Goal: Task Accomplishment & Management: Complete application form

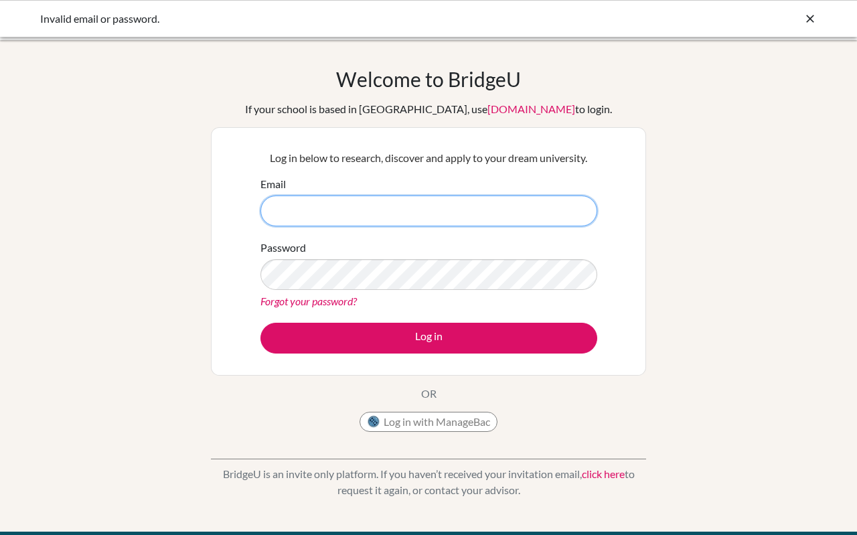
paste input "madhusmitamohanty@kiitis.ac.in Pas"
type input "madhusmitamohanty@kiitis.ac.in"
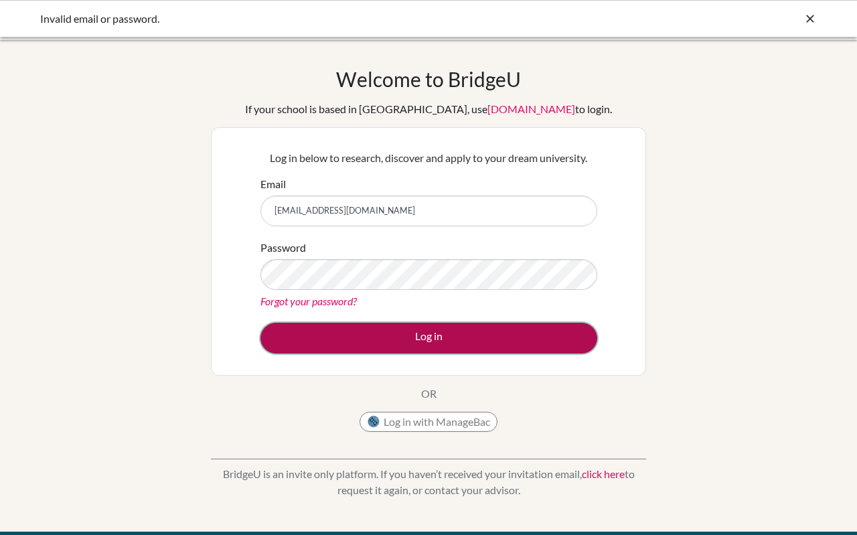
click at [361, 344] on button "Log in" at bounding box center [428, 338] width 337 height 31
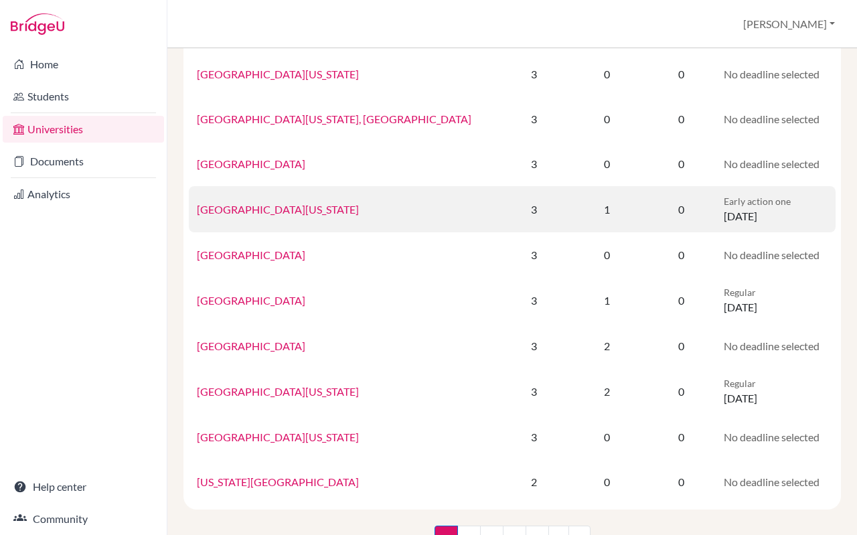
scroll to position [843, 0]
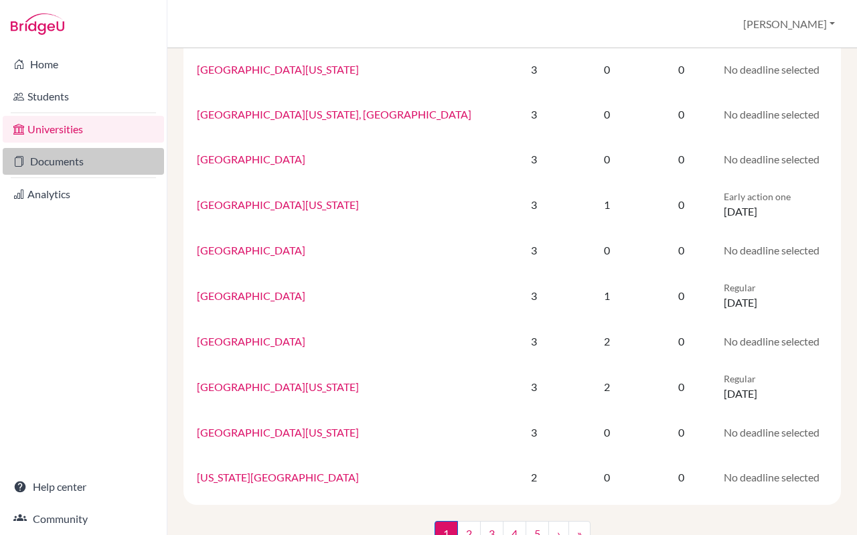
click at [76, 157] on link "Documents" at bounding box center [83, 161] width 161 height 27
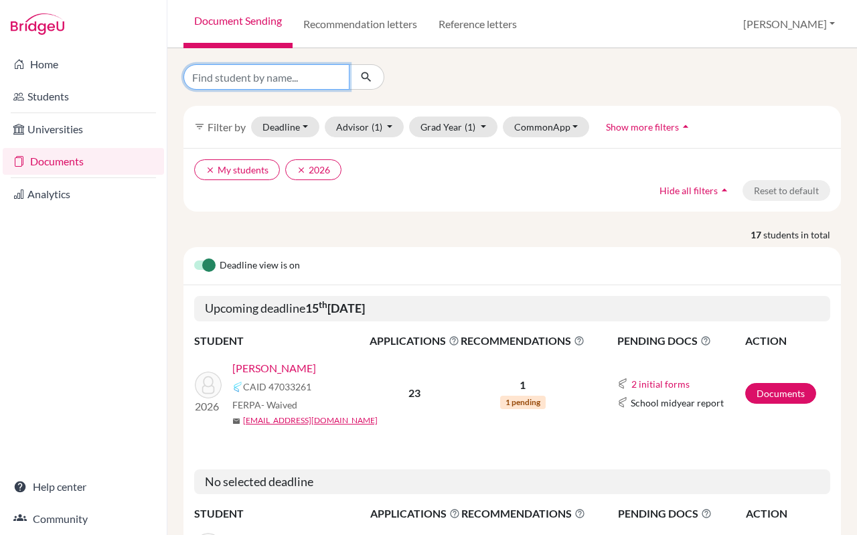
click at [291, 79] on input "Find student by name..." at bounding box center [266, 76] width 166 height 25
type input "jaydeep rath"
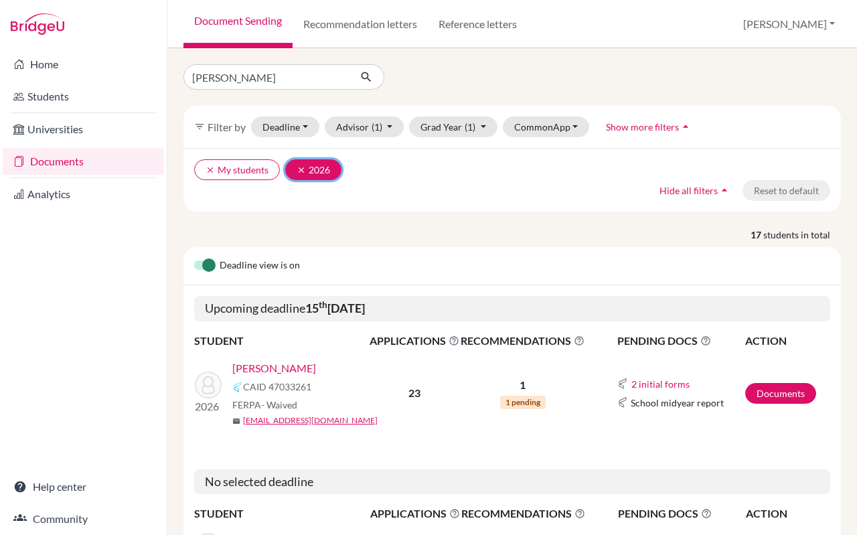
click at [297, 170] on icon "clear" at bounding box center [301, 169] width 9 height 9
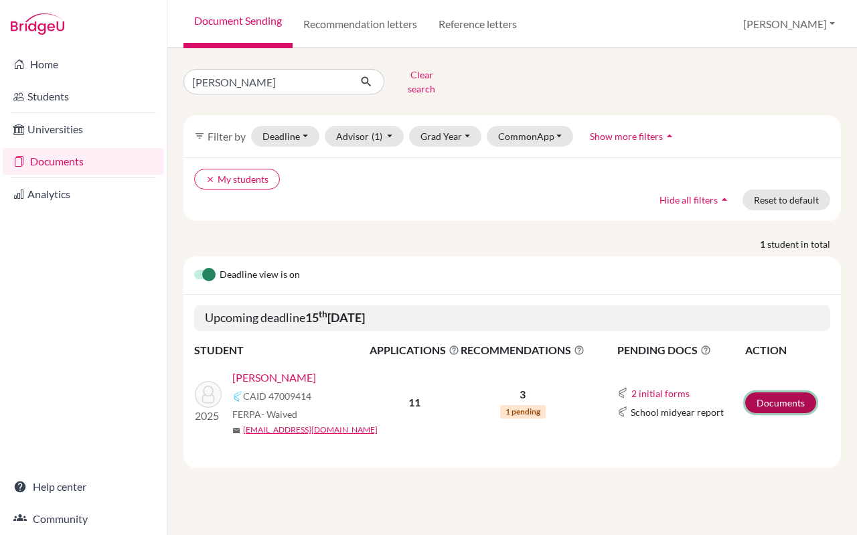
click at [769, 392] on link "Documents" at bounding box center [780, 402] width 71 height 21
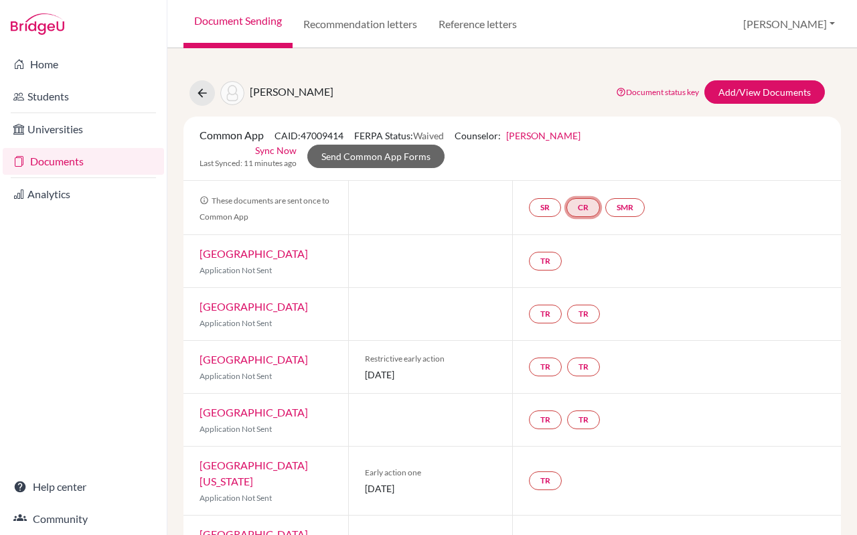
click at [586, 208] on link "CR" at bounding box center [582, 207] width 33 height 19
click at [569, 171] on link "Counselor recommendation" at bounding box center [584, 166] width 117 height 11
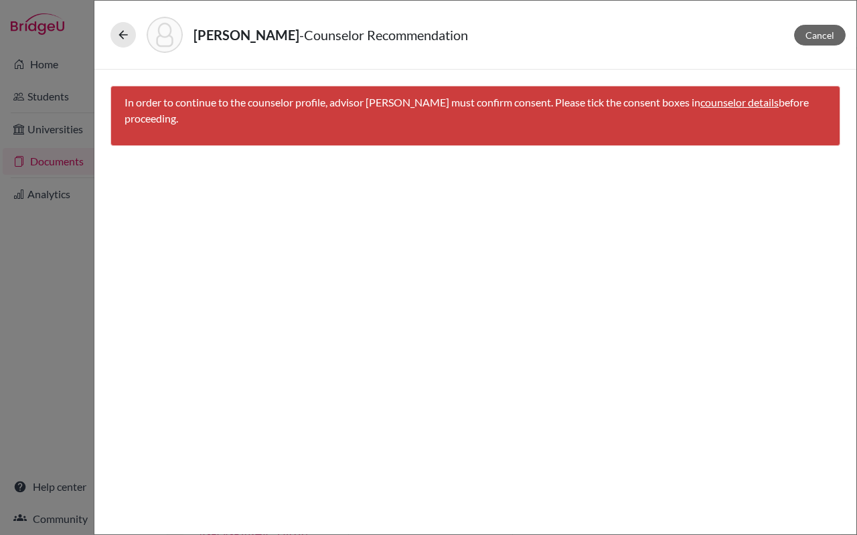
click at [762, 100] on link "counselor details" at bounding box center [739, 102] width 78 height 13
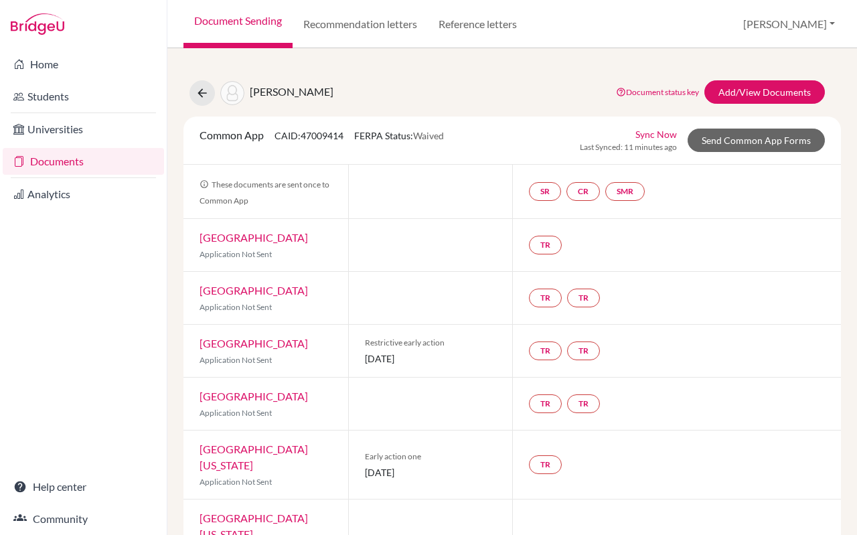
select select "447356"
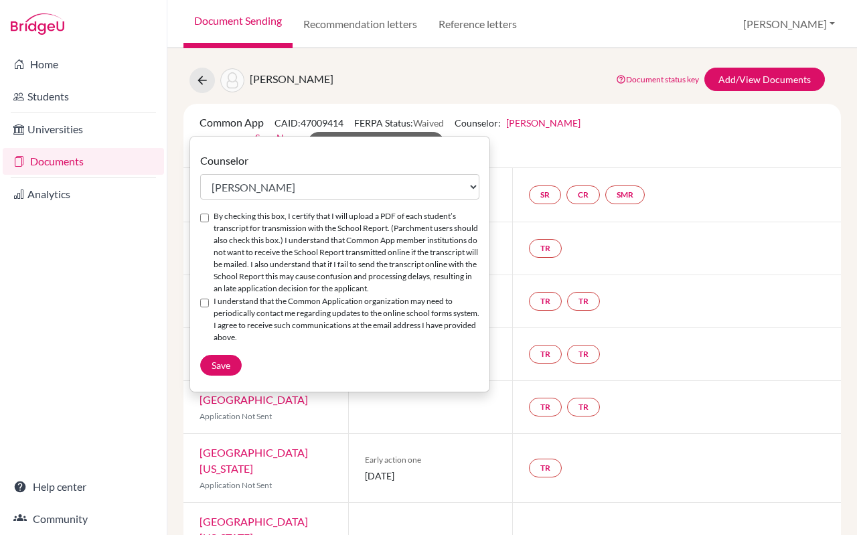
scroll to position [15, 0]
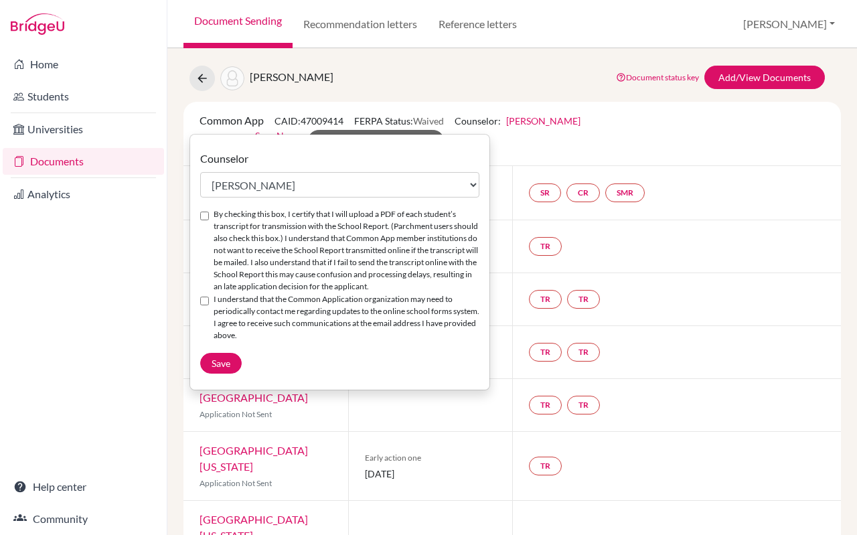
click at [212, 214] on div "By checking this box, I certify that I will upload a PDF of each student’s tran…" at bounding box center [339, 250] width 279 height 85
click at [205, 214] on input "By checking this box, I certify that I will upload a PDF of each student’s tran…" at bounding box center [204, 216] width 9 height 9
checkbox input "true"
click at [209, 302] on div "I understand that the Common Application organization may need to periodically …" at bounding box center [339, 317] width 279 height 49
click at [205, 299] on input "I understand that the Common Application organization may need to periodically …" at bounding box center [204, 301] width 9 height 9
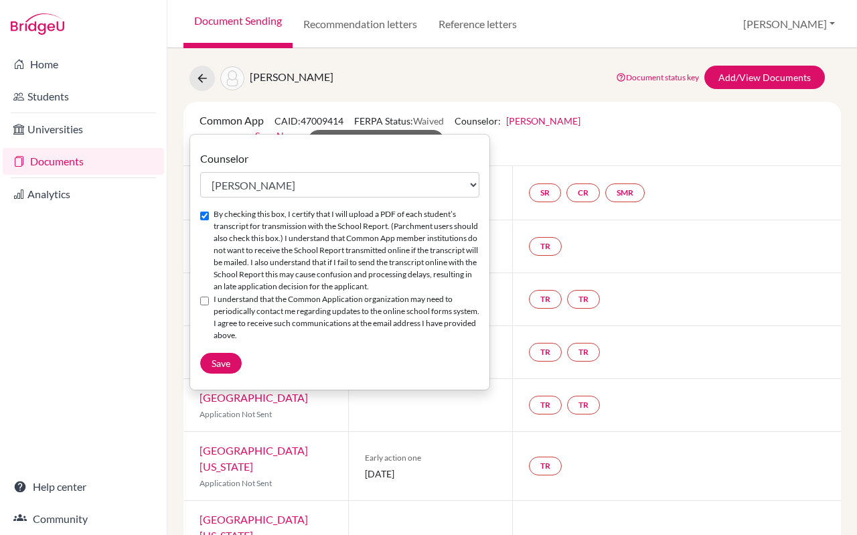
checkbox input "true"
click at [219, 357] on span "Save" at bounding box center [221, 362] width 19 height 11
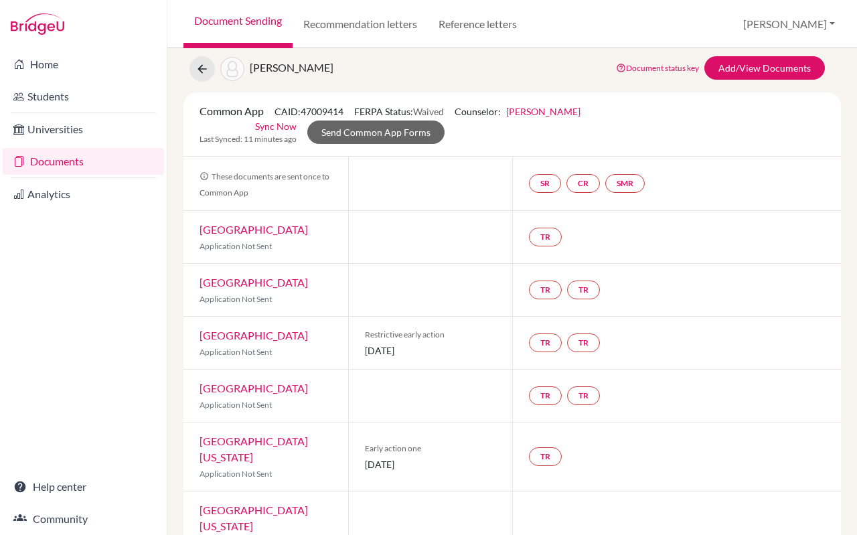
scroll to position [26, 0]
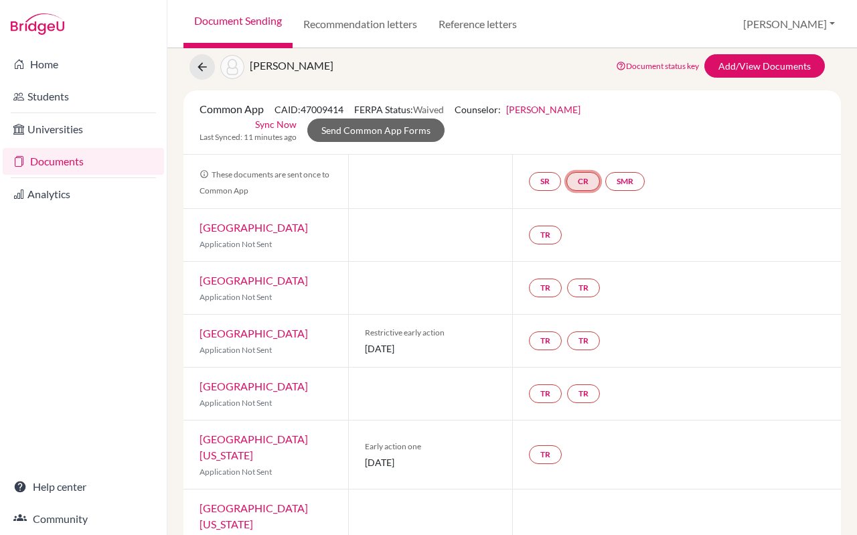
click at [592, 178] on link "CR" at bounding box center [582, 181] width 33 height 19
click at [585, 154] on small "Incomplete" at bounding box center [584, 154] width 129 height 12
click at [585, 139] on link "Counselor recommendation" at bounding box center [584, 140] width 117 height 11
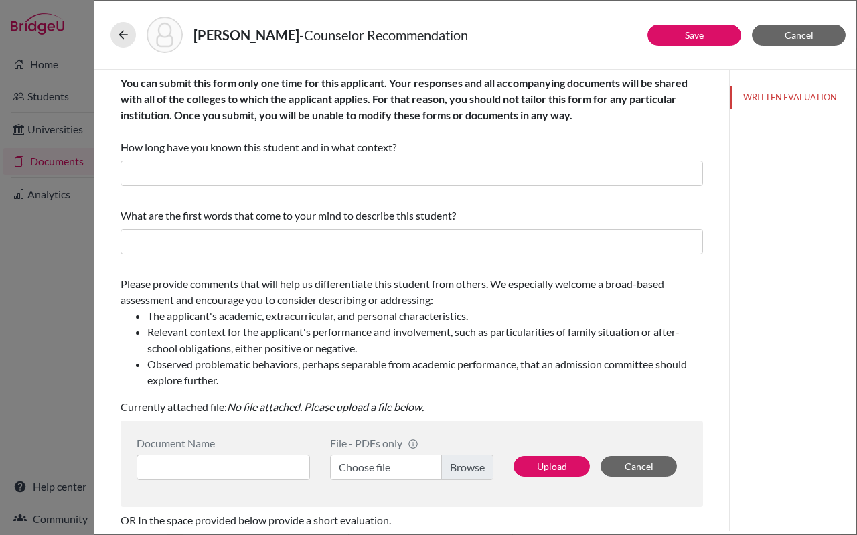
scroll to position [38, 0]
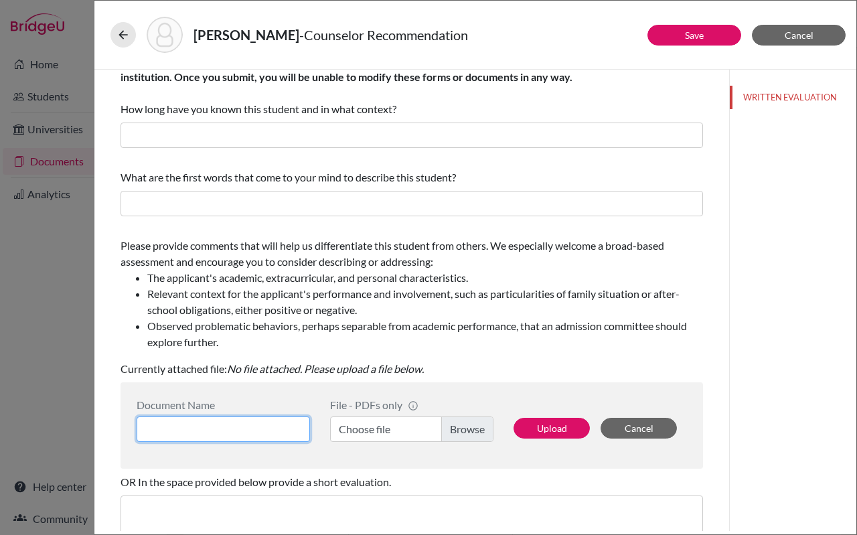
click at [224, 433] on input at bounding box center [223, 428] width 173 height 25
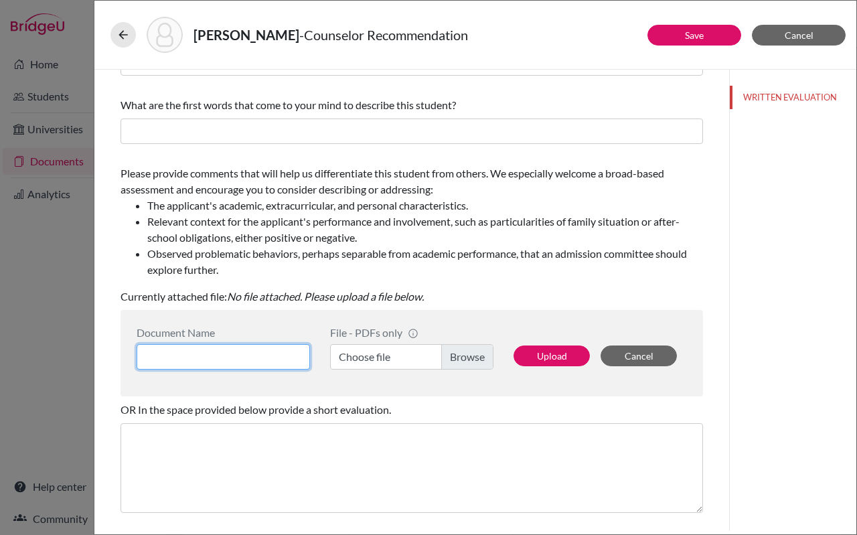
scroll to position [127, 0]
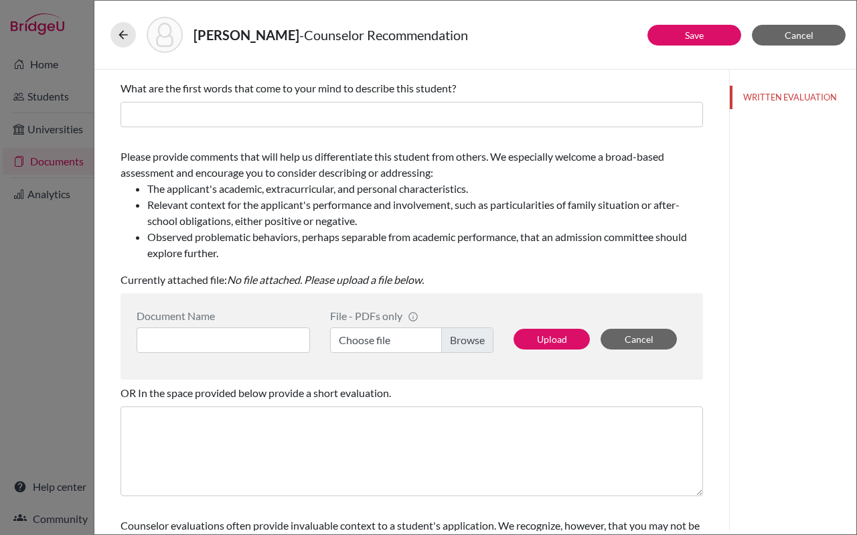
click at [380, 339] on label "Choose file" at bounding box center [411, 339] width 163 height 25
click at [380, 339] on input "Choose file" at bounding box center [411, 339] width 163 height 25
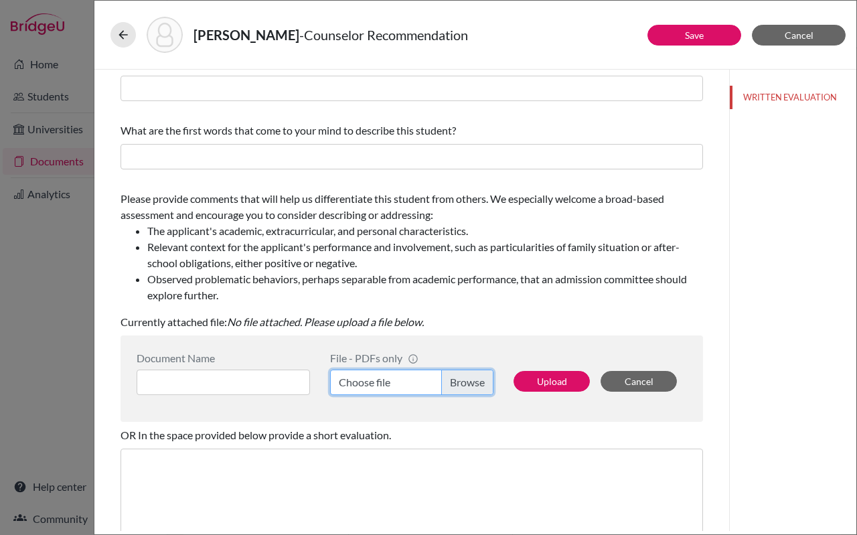
scroll to position [0, 0]
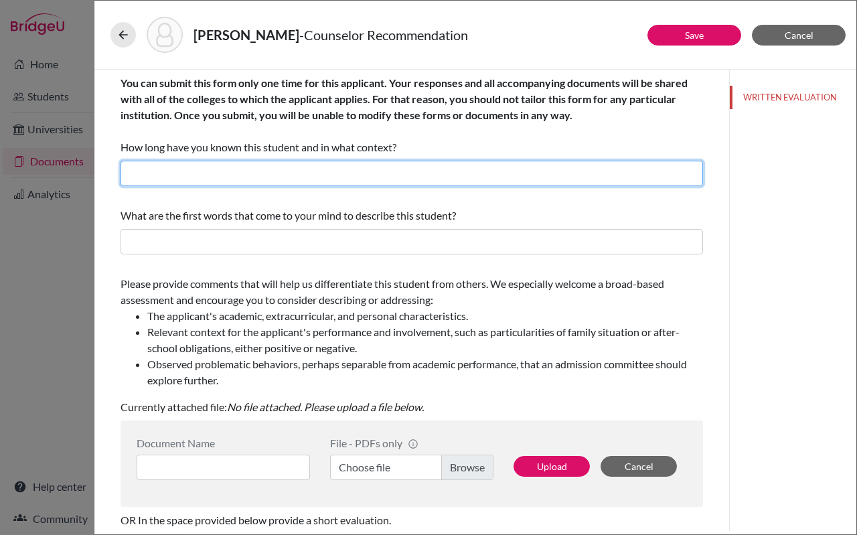
click at [329, 174] on input "text" at bounding box center [411, 173] width 582 height 25
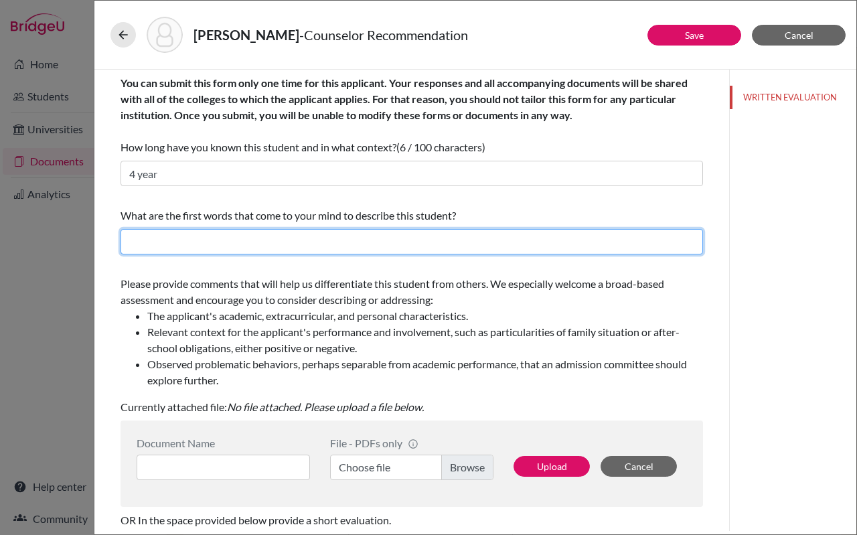
click at [313, 238] on input "text" at bounding box center [411, 241] width 582 height 25
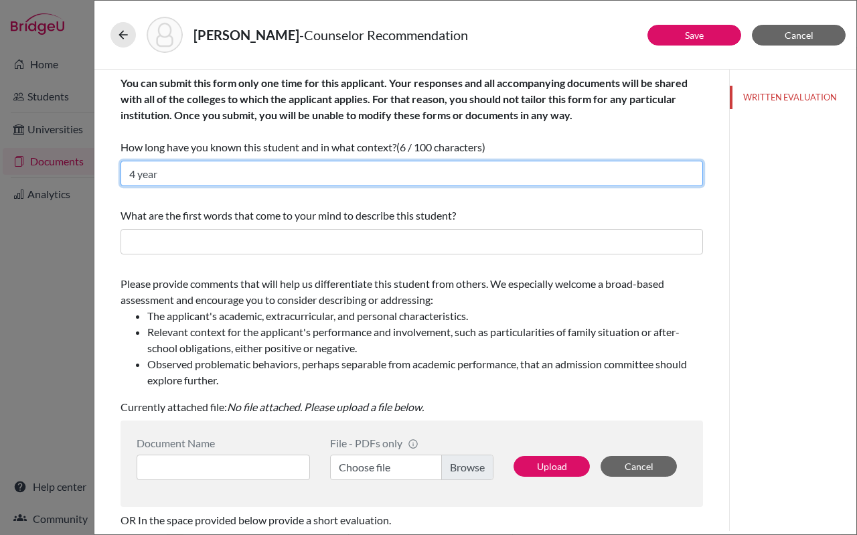
click at [163, 173] on input "4 year" at bounding box center [411, 173] width 582 height 25
type input "4"
type input "2 year"
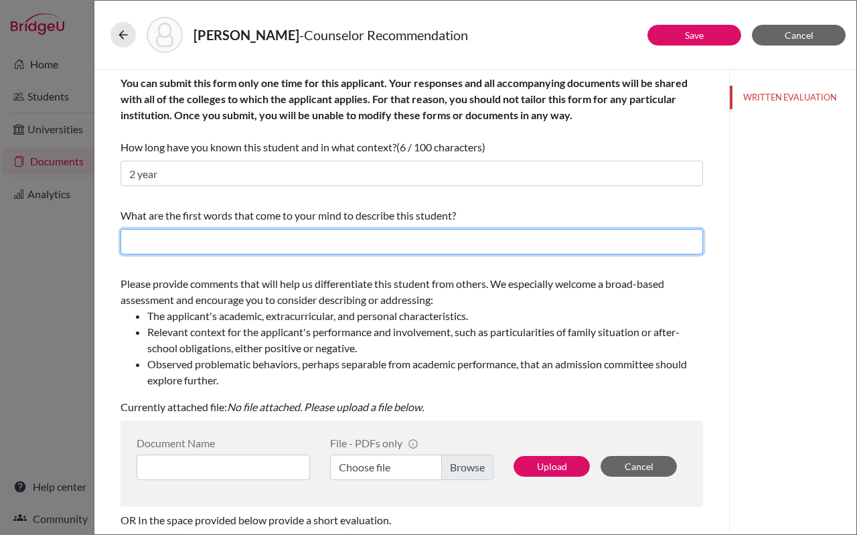
click at [159, 234] on input "text" at bounding box center [411, 241] width 582 height 25
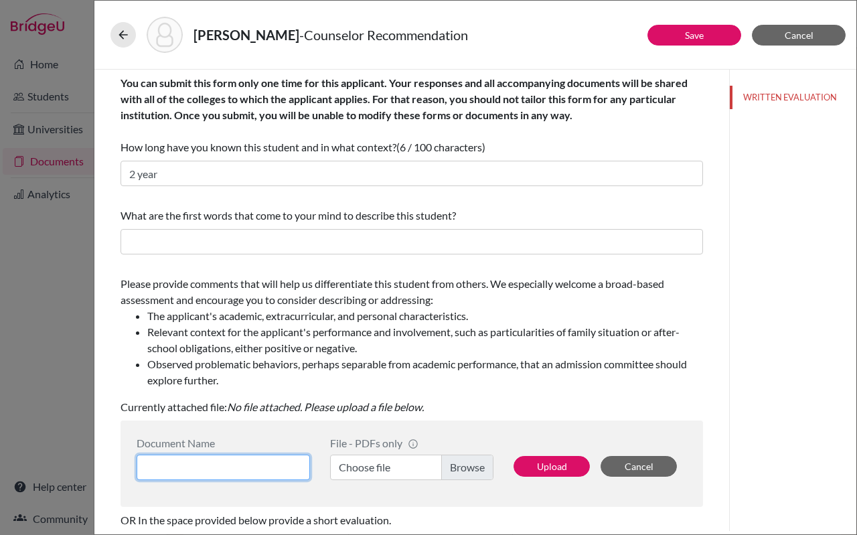
click at [159, 465] on input at bounding box center [223, 467] width 173 height 25
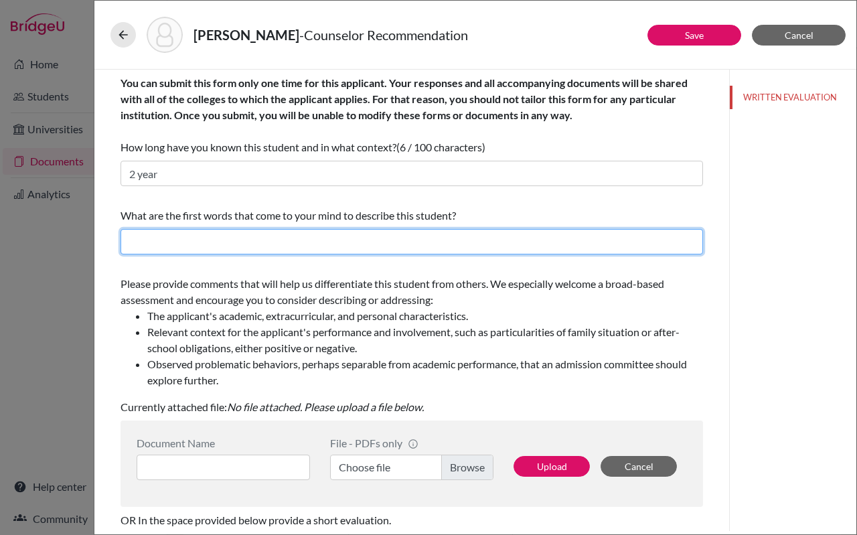
click at [238, 242] on input "text" at bounding box center [411, 241] width 582 height 25
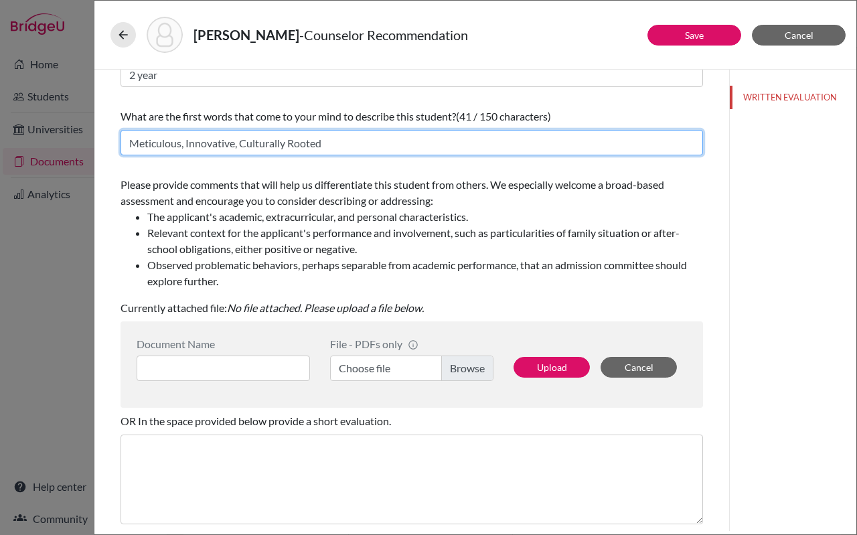
scroll to position [145, 0]
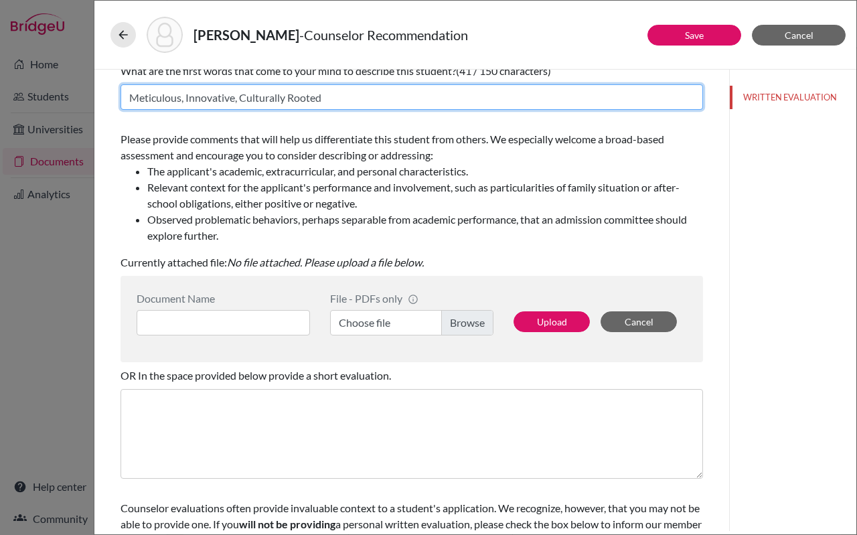
type input "Meticulous, Innovative, Culturally Rooted"
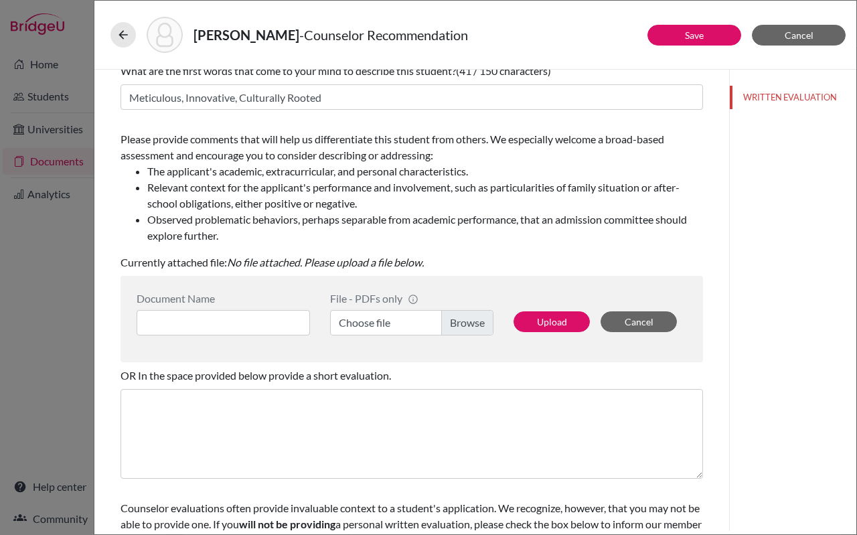
click at [386, 323] on label "Choose file" at bounding box center [411, 322] width 163 height 25
click at [386, 323] on input "Choose file" at bounding box center [411, 322] width 163 height 25
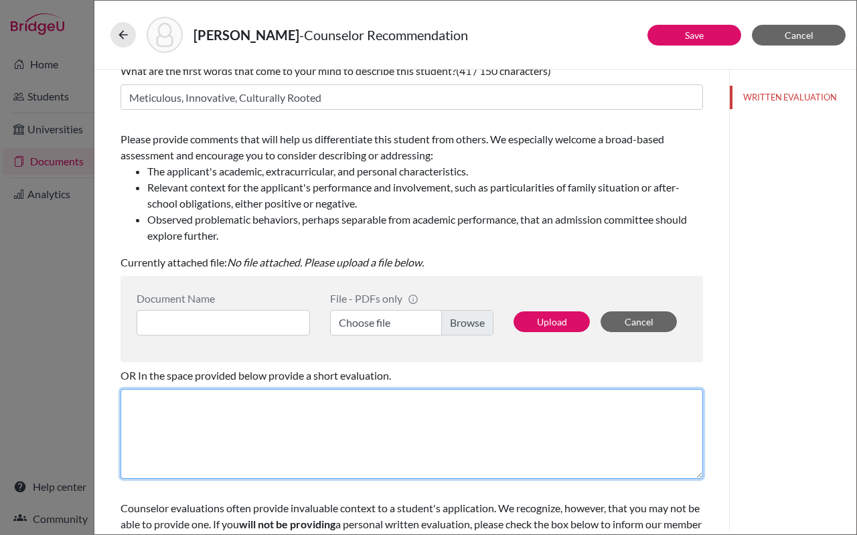
click at [259, 428] on textarea at bounding box center [411, 434] width 582 height 90
paste textarea "Dear Admissions Committee, It is with great joy that I write this letter to rec…"
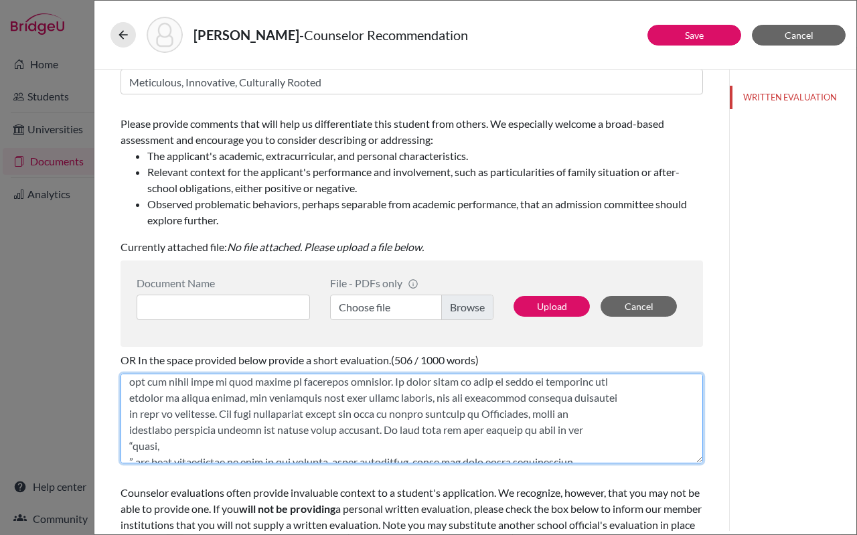
scroll to position [0, 0]
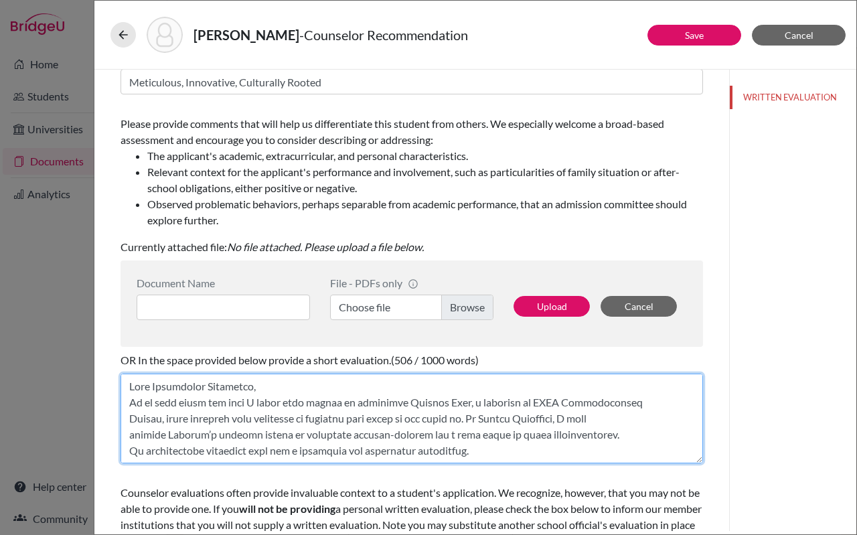
click at [284, 394] on textarea at bounding box center [411, 419] width 582 height 90
click at [274, 388] on textarea at bounding box center [411, 419] width 582 height 90
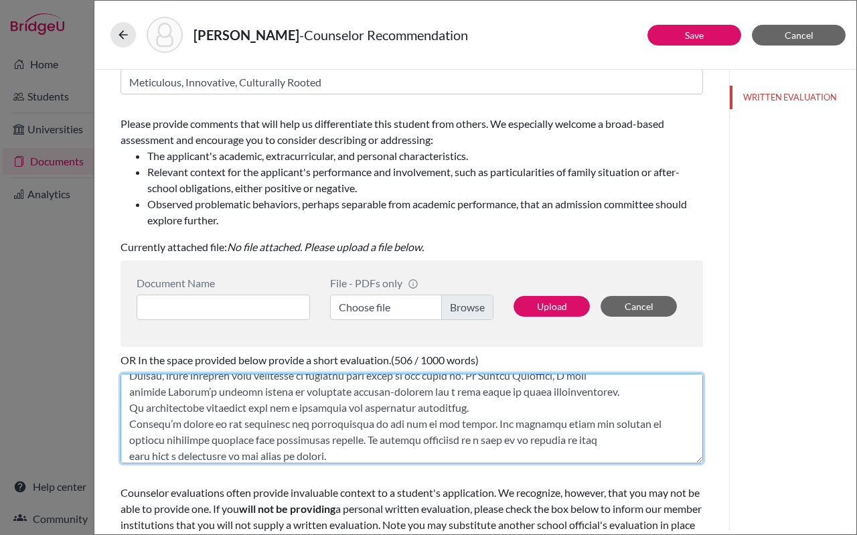
scroll to position [33, 0]
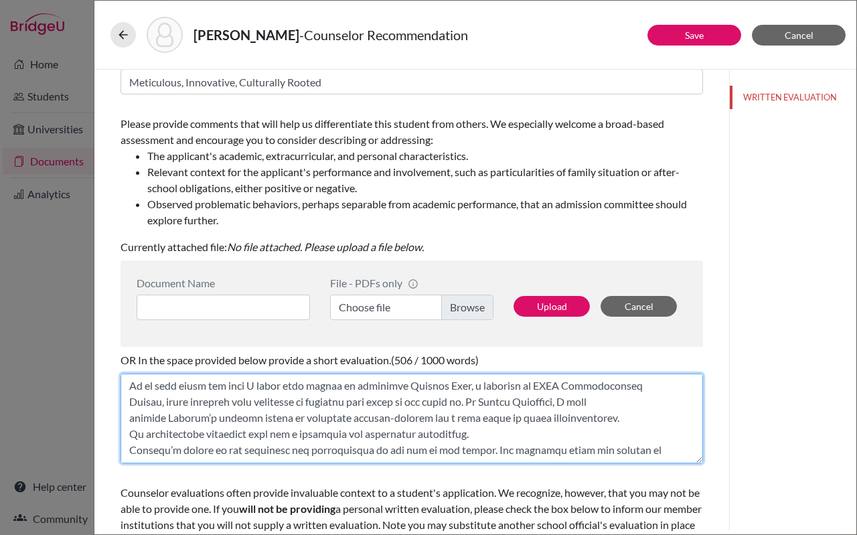
click at [130, 436] on textarea at bounding box center [411, 419] width 582 height 90
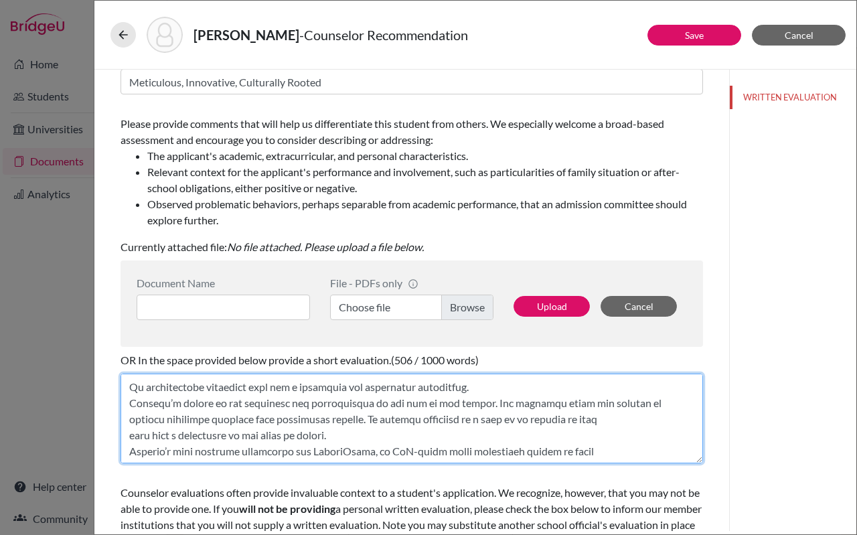
scroll to position [90, 0]
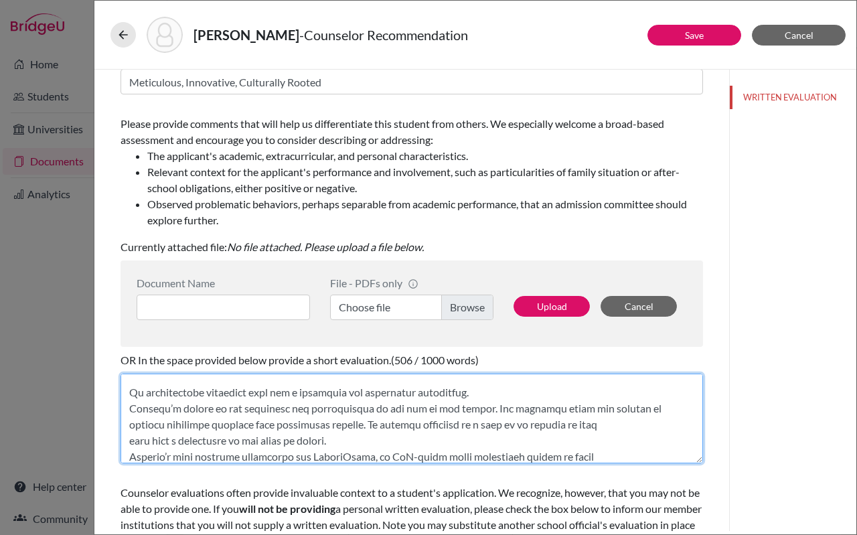
click at [131, 407] on textarea at bounding box center [411, 419] width 582 height 90
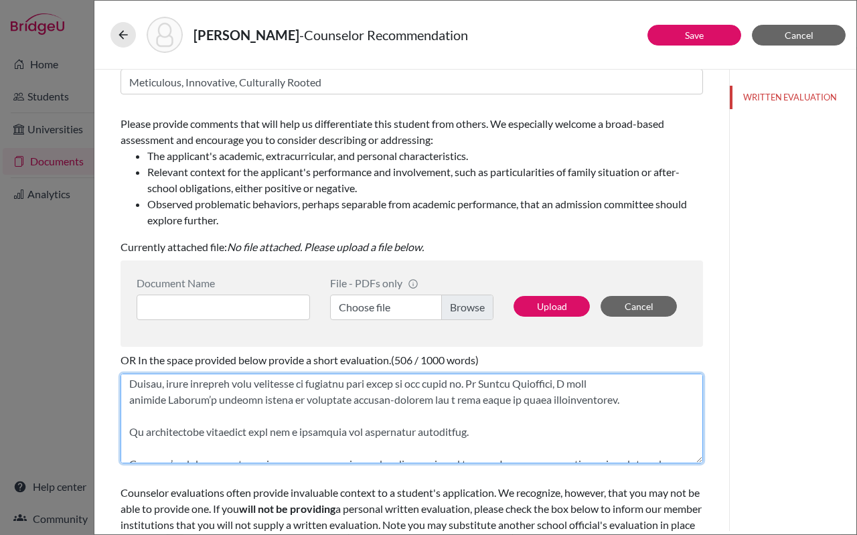
scroll to position [50, 0]
click at [130, 434] on textarea at bounding box center [411, 419] width 582 height 90
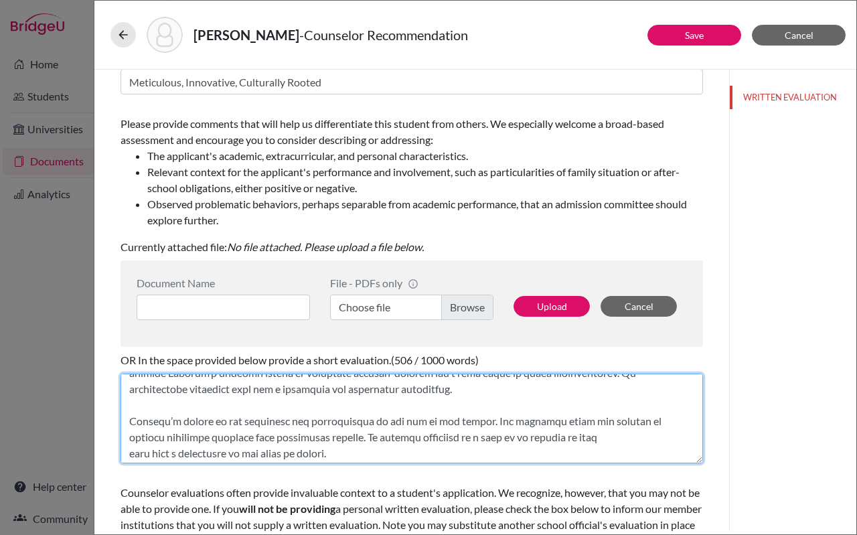
scroll to position [114, 0]
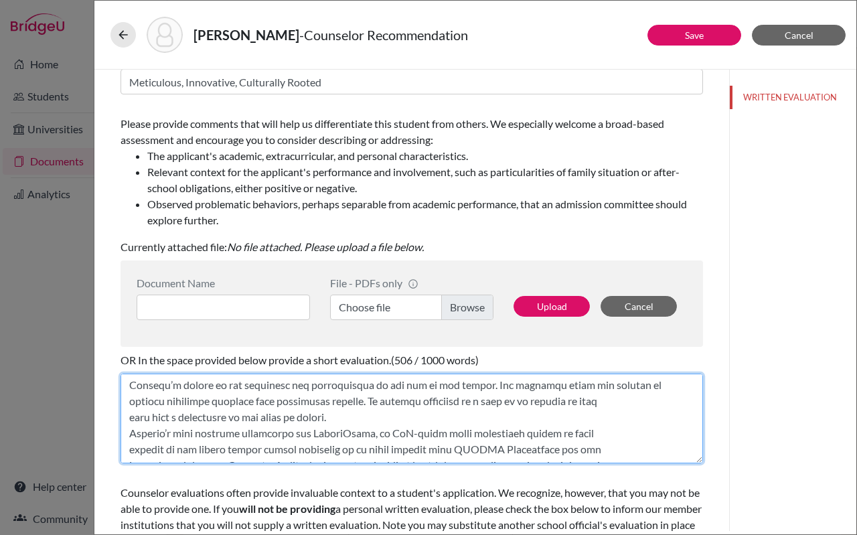
click at [133, 434] on textarea at bounding box center [411, 419] width 582 height 90
click at [128, 434] on textarea at bounding box center [411, 419] width 582 height 90
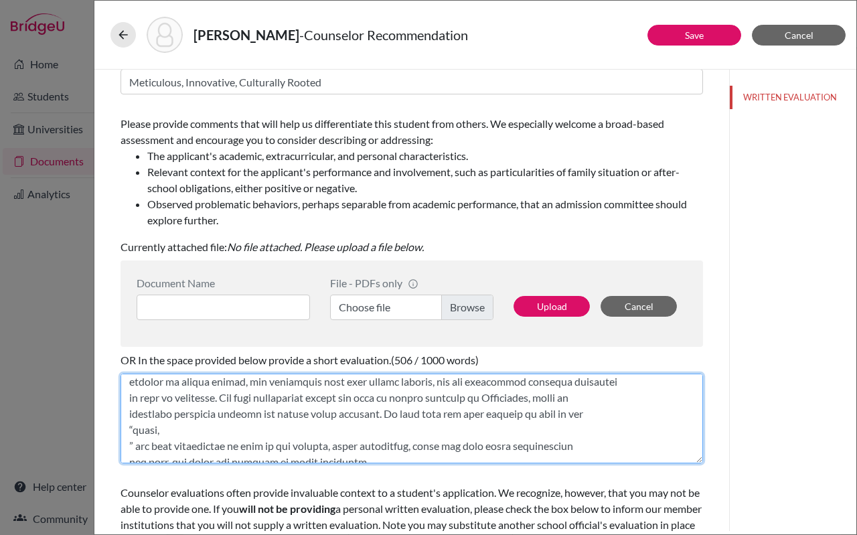
scroll to position [400, 0]
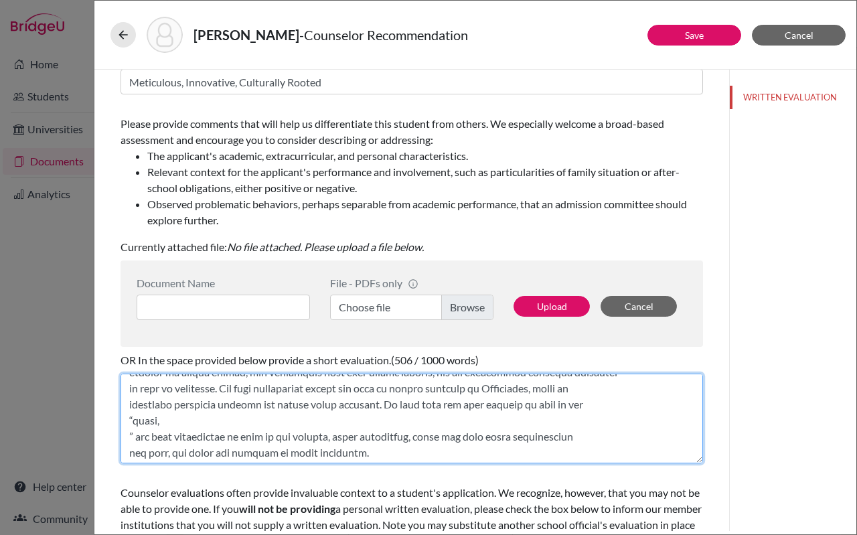
click at [128, 434] on textarea at bounding box center [411, 419] width 582 height 90
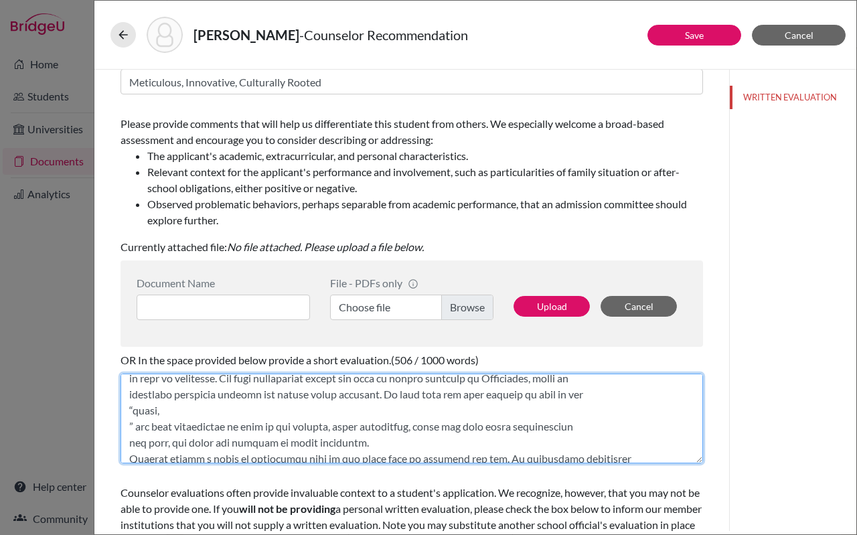
scroll to position [412, 0]
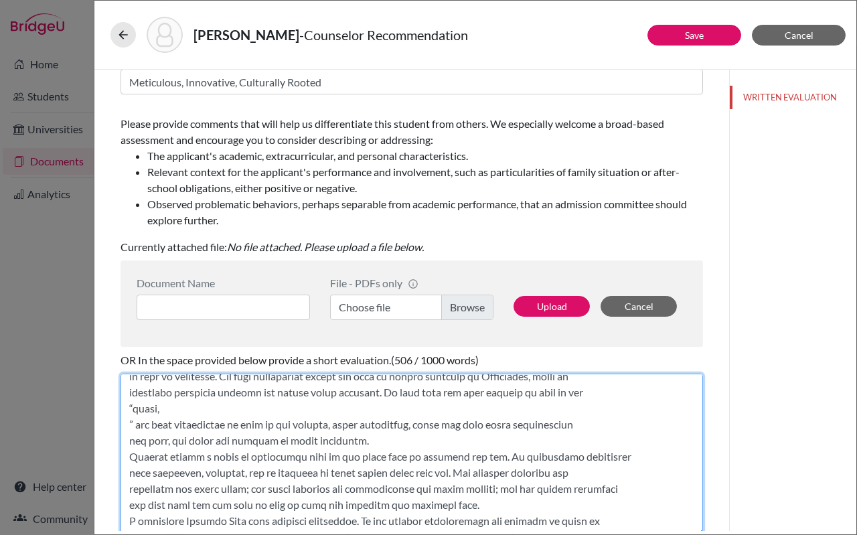
drag, startPoint x: 699, startPoint y: 461, endPoint x: 703, endPoint y: 533, distance: 72.4
click at [703, 533] on div "Save Cancel You can submit this form only one time for this applicant. Your res…" at bounding box center [475, 302] width 762 height 465
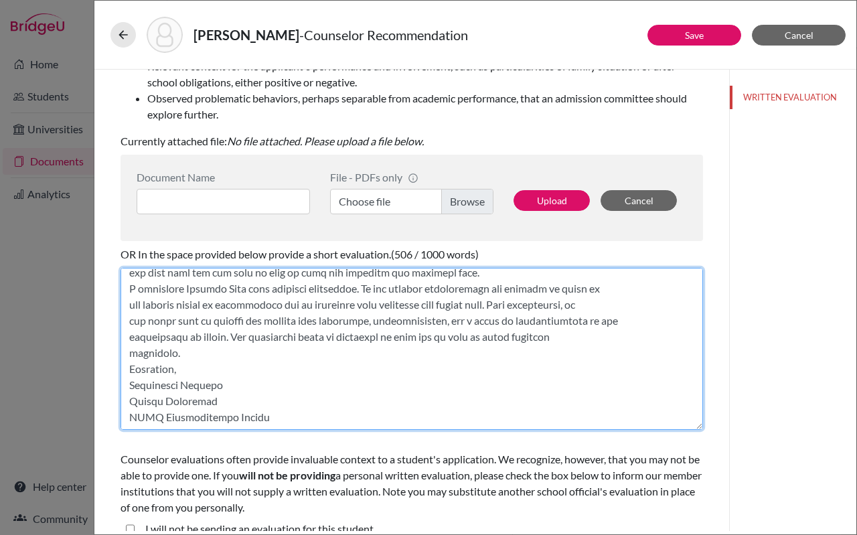
scroll to position [282, 0]
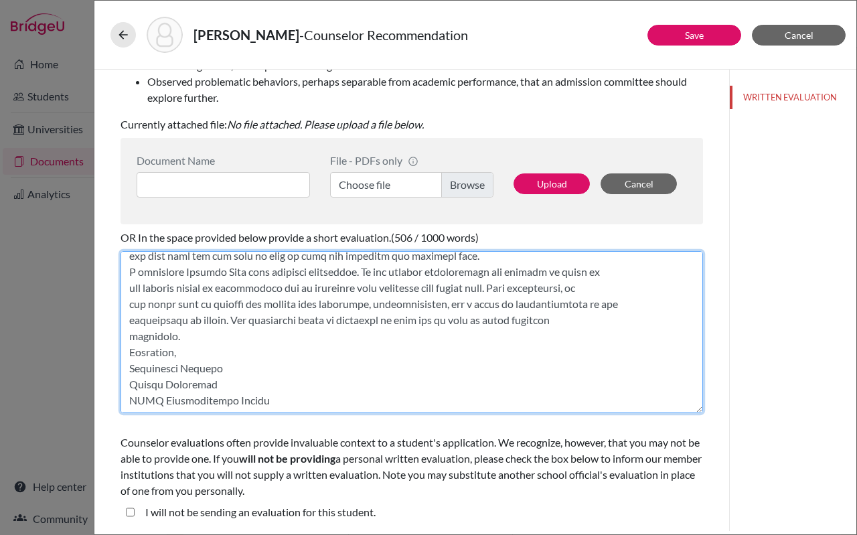
click at [129, 351] on textarea at bounding box center [411, 332] width 582 height 162
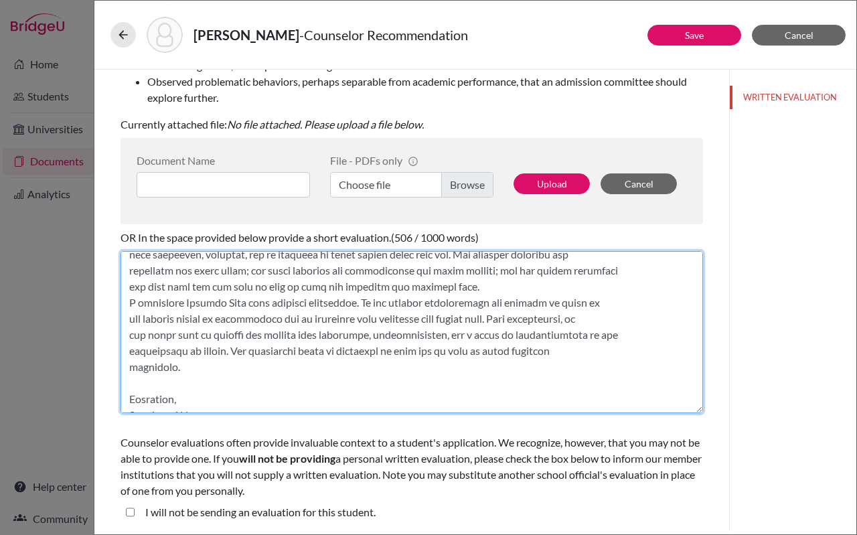
scroll to position [500, 0]
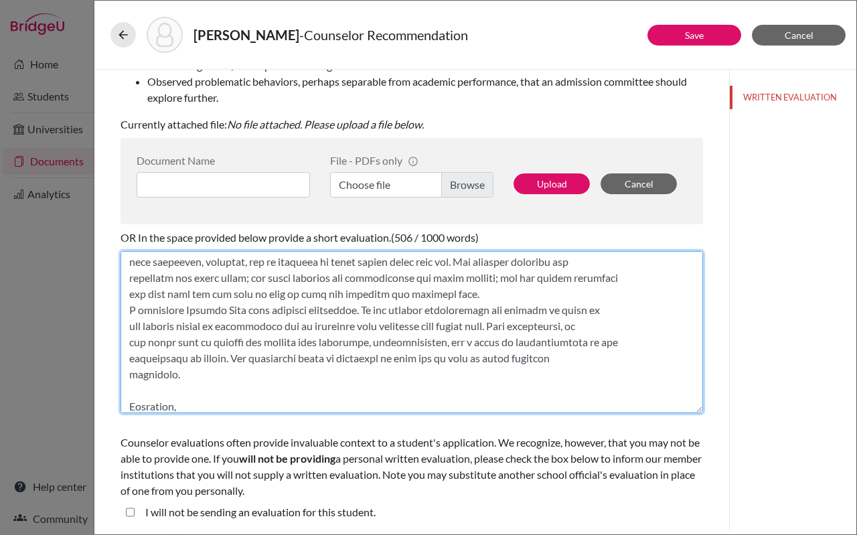
click at [128, 307] on textarea at bounding box center [411, 332] width 582 height 162
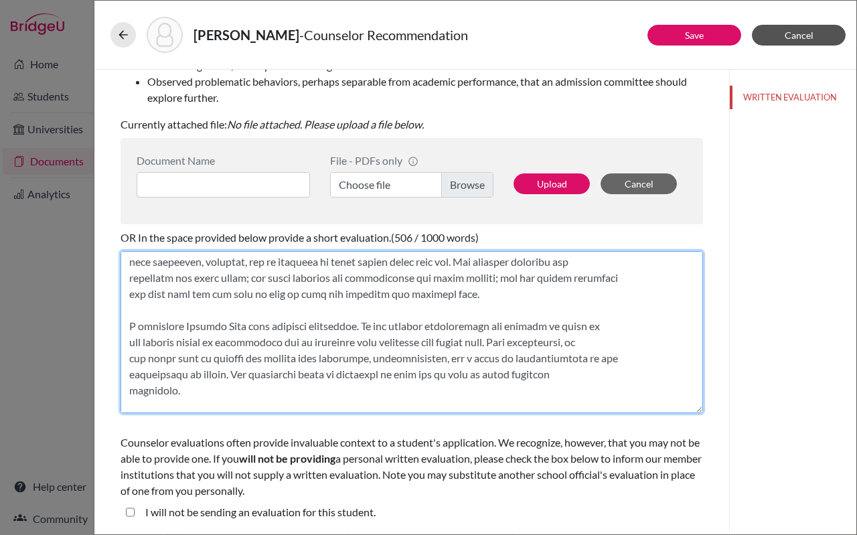
type textarea "Dear Admissions Committee, It is with great joy that I write this letter to rec…"
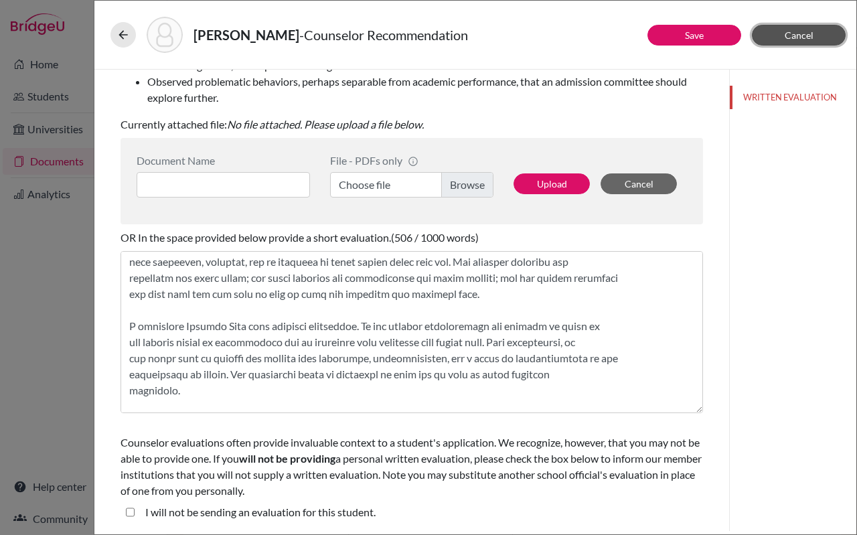
click at [801, 37] on span "Cancel" at bounding box center [799, 34] width 29 height 11
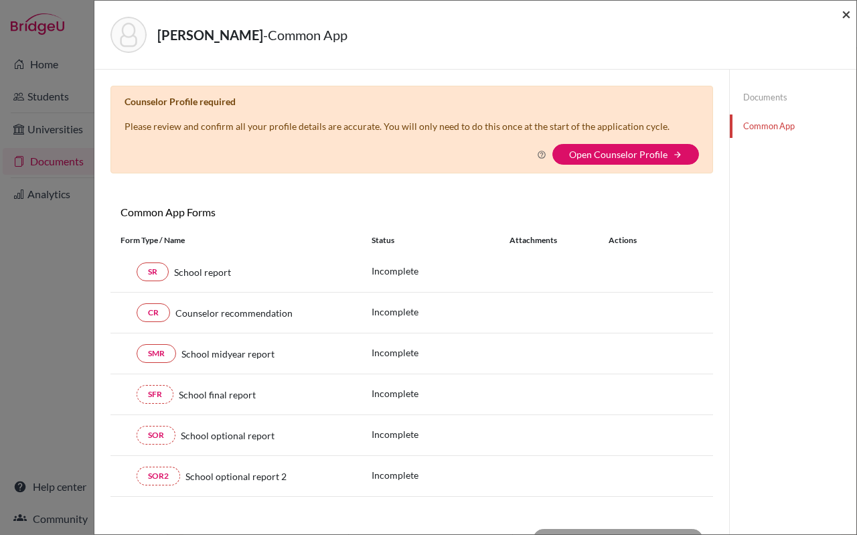
click at [847, 17] on span "×" at bounding box center [845, 13] width 9 height 19
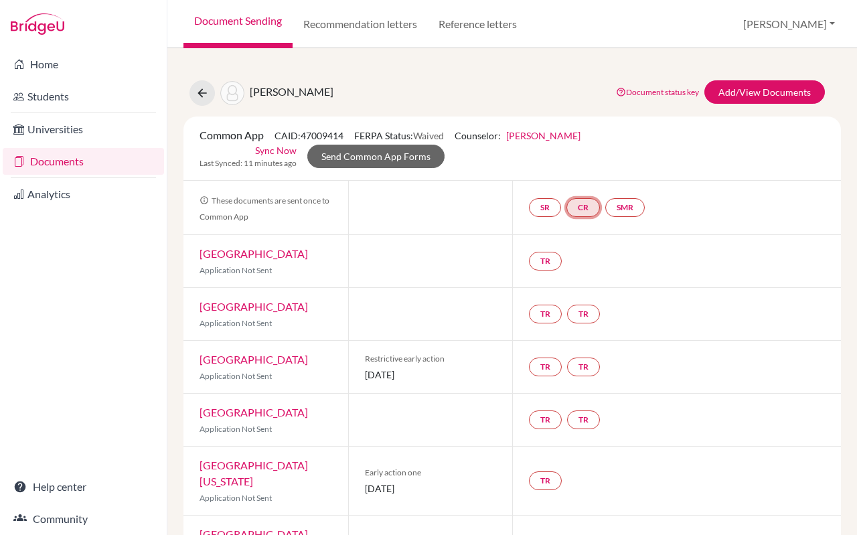
click at [580, 203] on link "CR" at bounding box center [582, 207] width 33 height 19
click at [559, 148] on h3 "Counselor recommendation" at bounding box center [584, 143] width 145 height 24
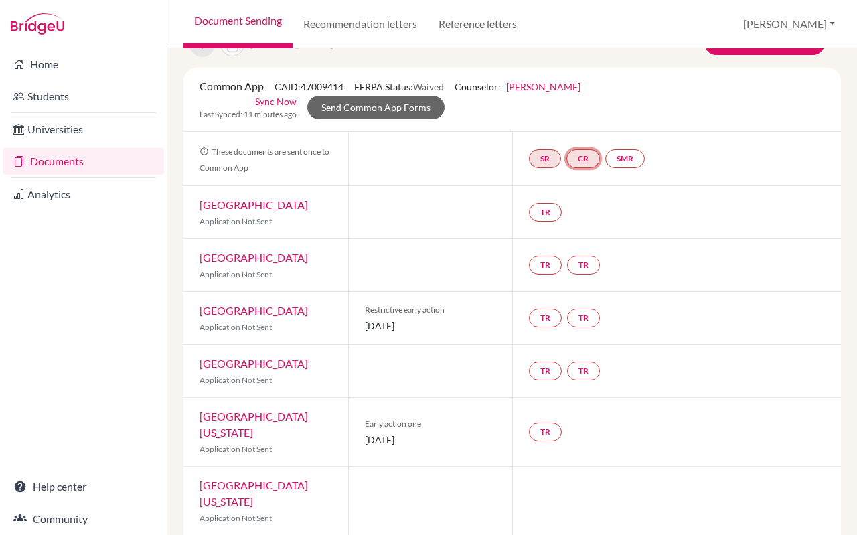
scroll to position [58, 0]
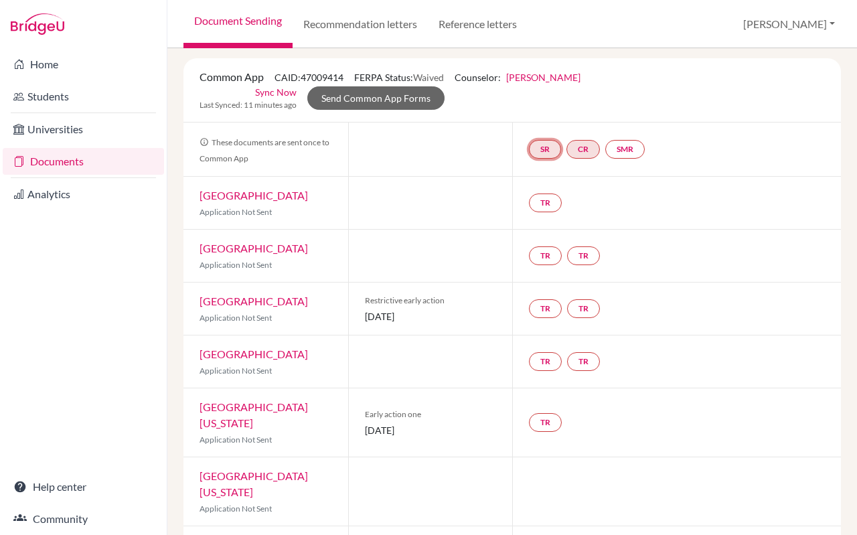
click at [546, 147] on link "SR" at bounding box center [545, 149] width 32 height 19
click at [539, 82] on h3 "School report" at bounding box center [544, 84] width 78 height 24
click at [634, 149] on link "SMR" at bounding box center [624, 149] width 39 height 19
click at [472, 160] on div at bounding box center [430, 149] width 165 height 54
click at [584, 147] on link "CR" at bounding box center [582, 149] width 33 height 19
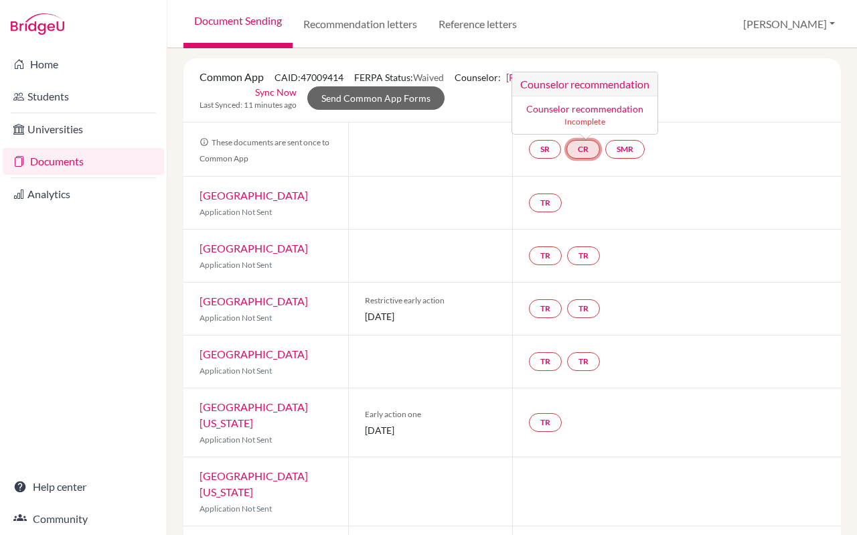
click at [573, 86] on h3 "Counselor recommendation" at bounding box center [584, 84] width 145 height 24
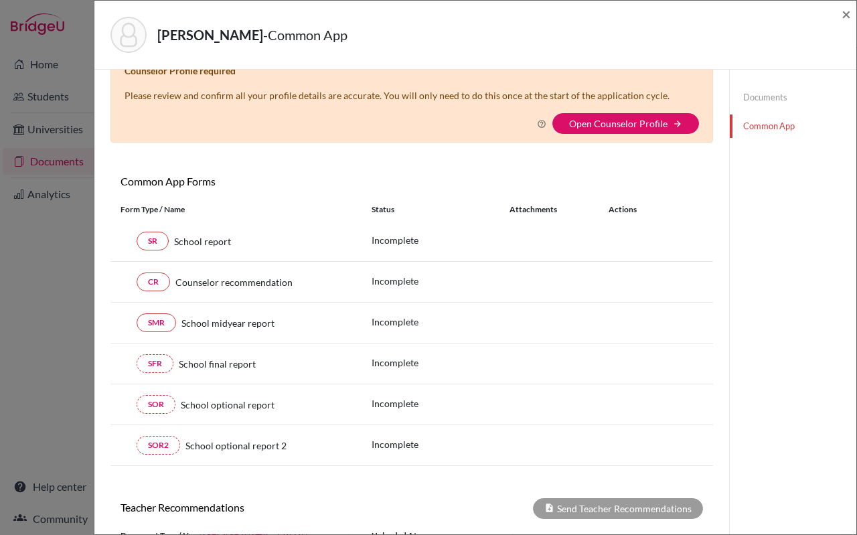
scroll to position [39, 0]
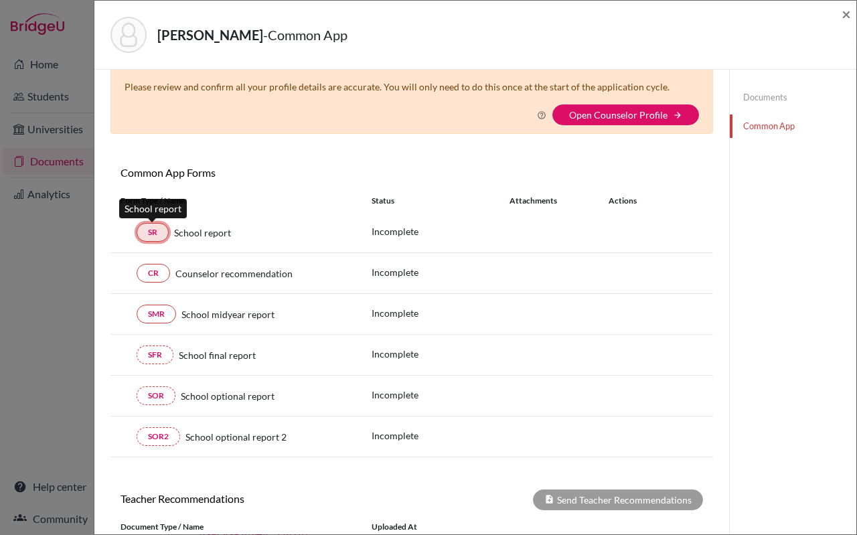
click at [156, 228] on link "SR" at bounding box center [153, 232] width 32 height 19
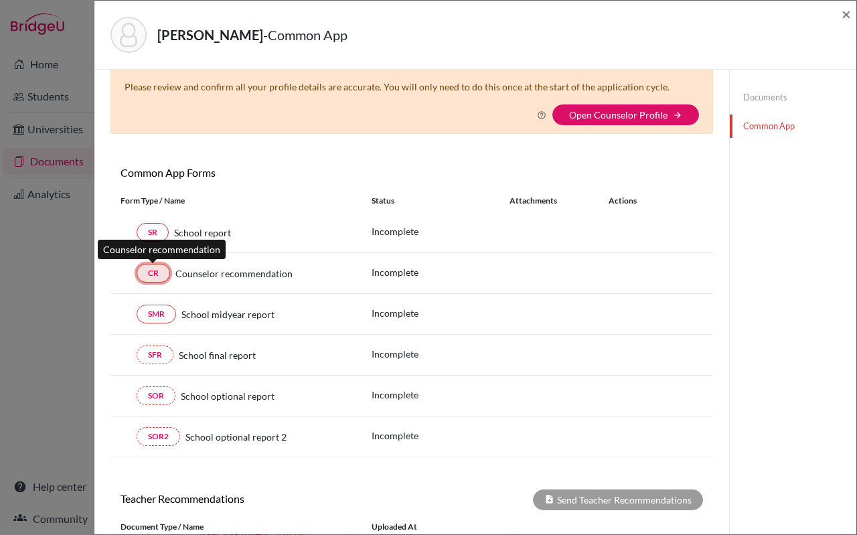
click at [160, 271] on link "CR" at bounding box center [153, 273] width 33 height 19
click at [155, 303] on div "SMR School midyear report Incomplete" at bounding box center [411, 314] width 602 height 41
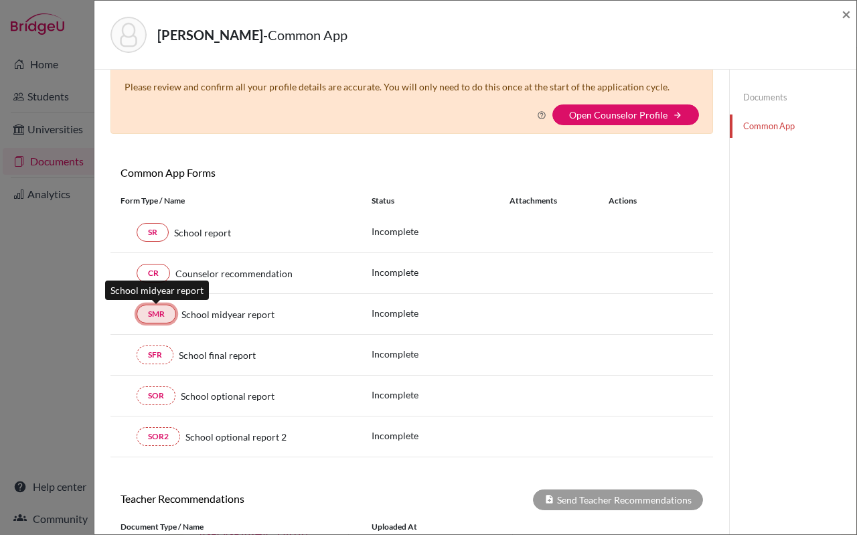
click at [153, 307] on link "SMR" at bounding box center [156, 314] width 39 height 19
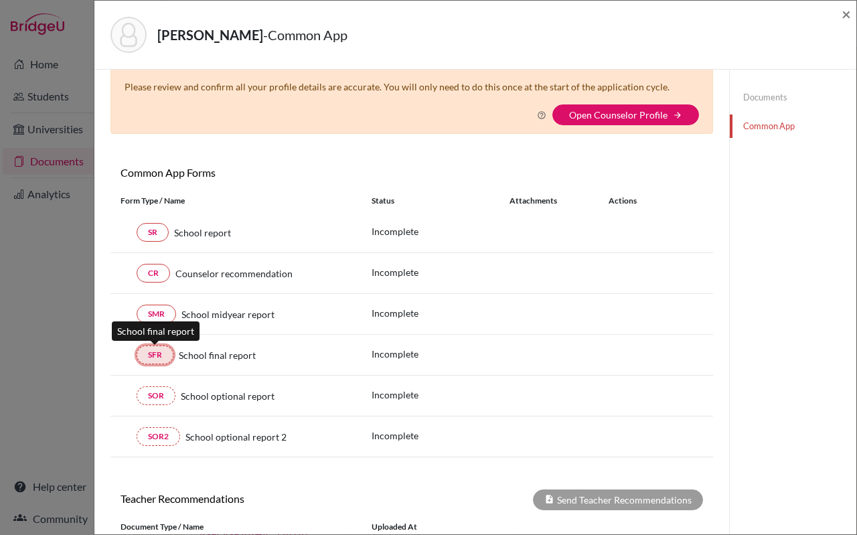
click at [147, 354] on link "SFR" at bounding box center [155, 354] width 37 height 19
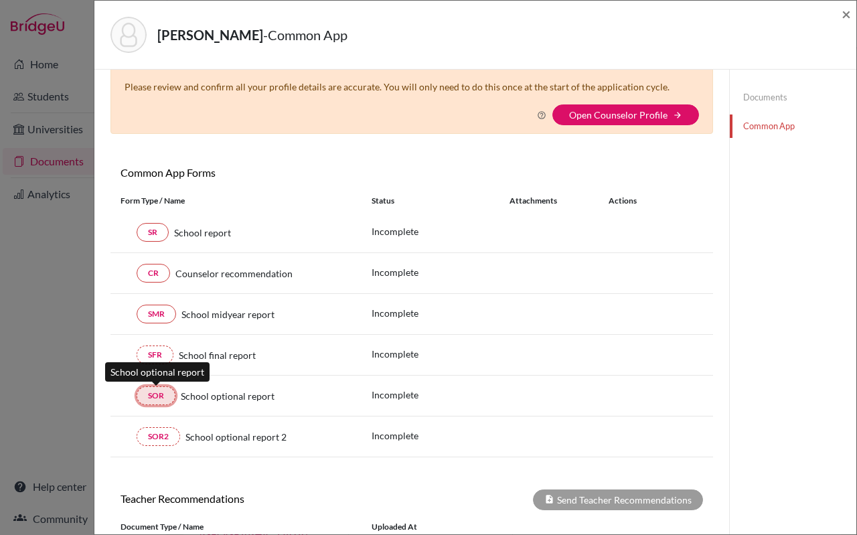
click at [147, 400] on link "SOR" at bounding box center [156, 395] width 39 height 19
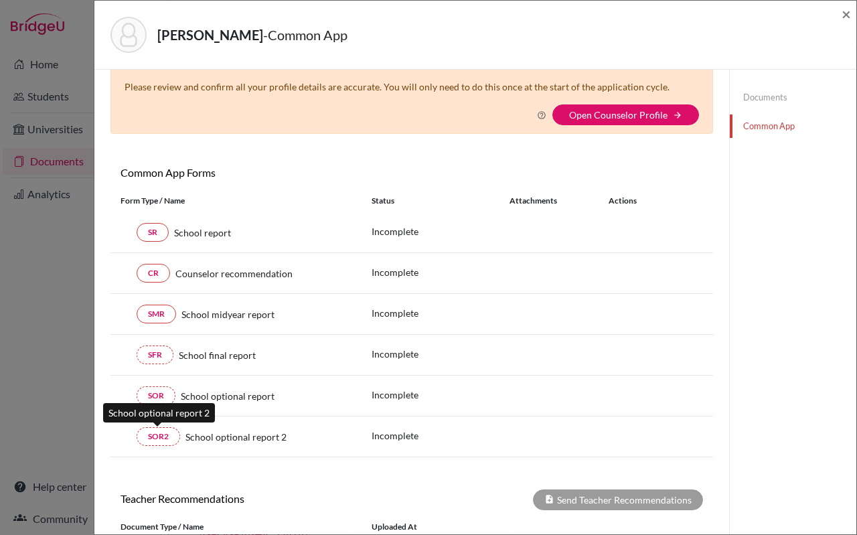
click at [147, 446] on div "SOR2 School optional report 2 Incomplete" at bounding box center [411, 436] width 602 height 41
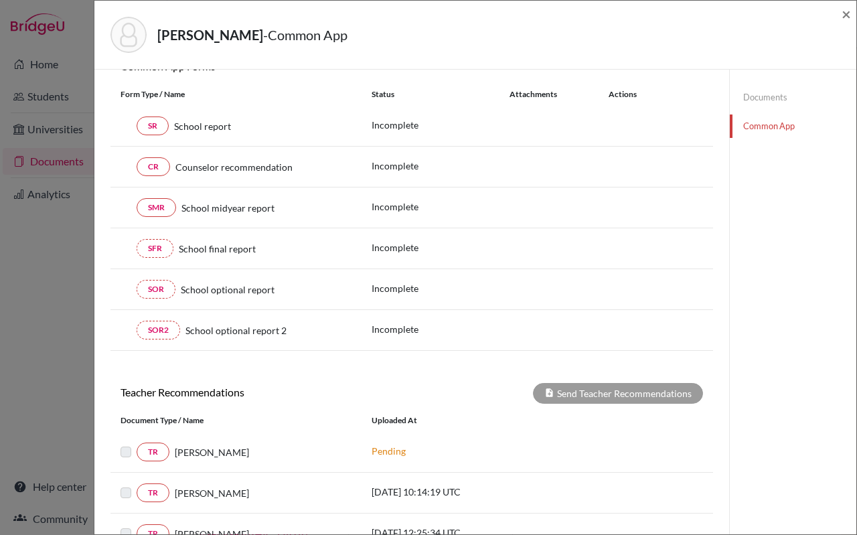
scroll to position [309, 0]
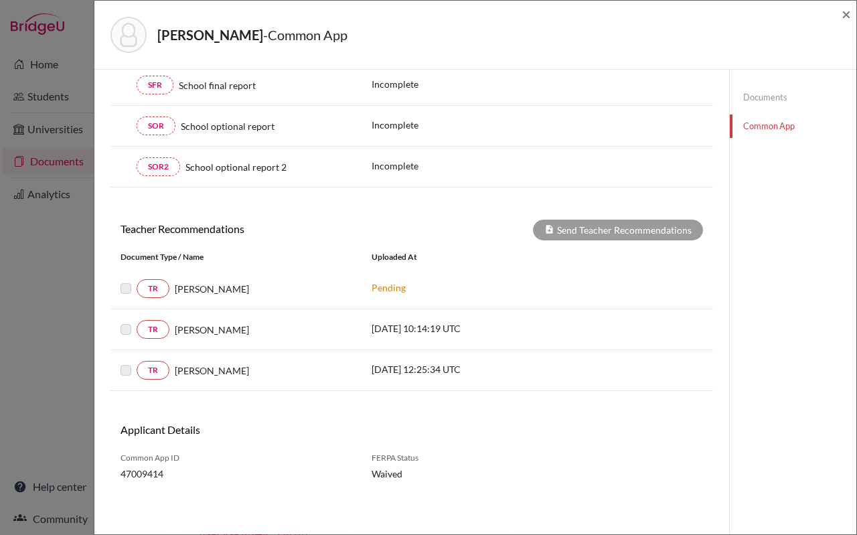
click at [374, 283] on p "Pending" at bounding box center [462, 287] width 181 height 14
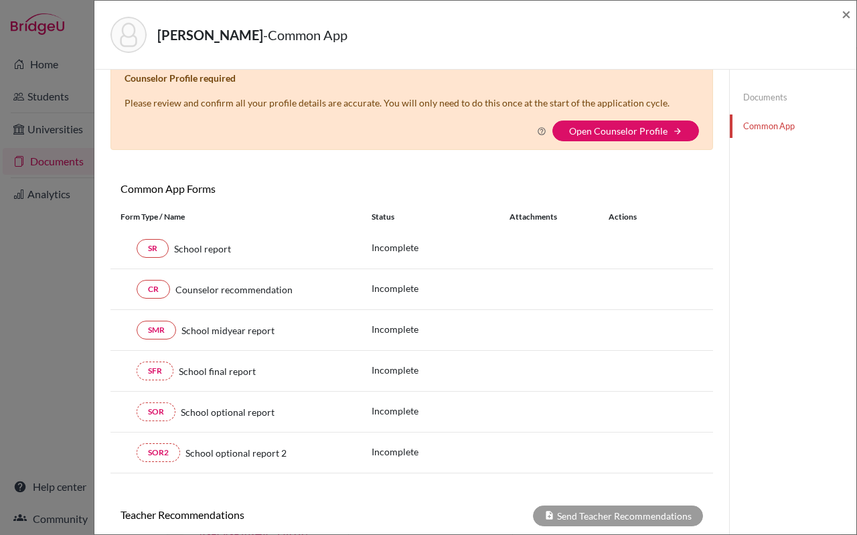
scroll to position [0, 0]
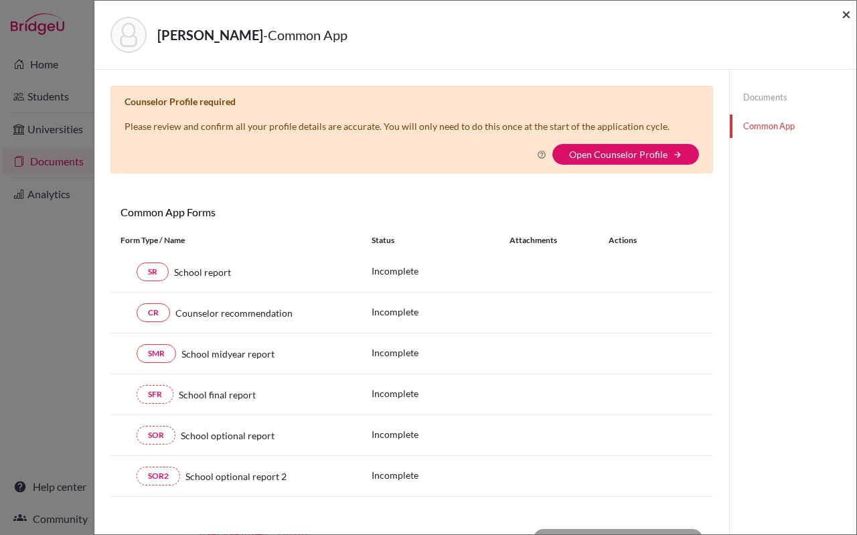
click at [847, 8] on span "×" at bounding box center [845, 13] width 9 height 19
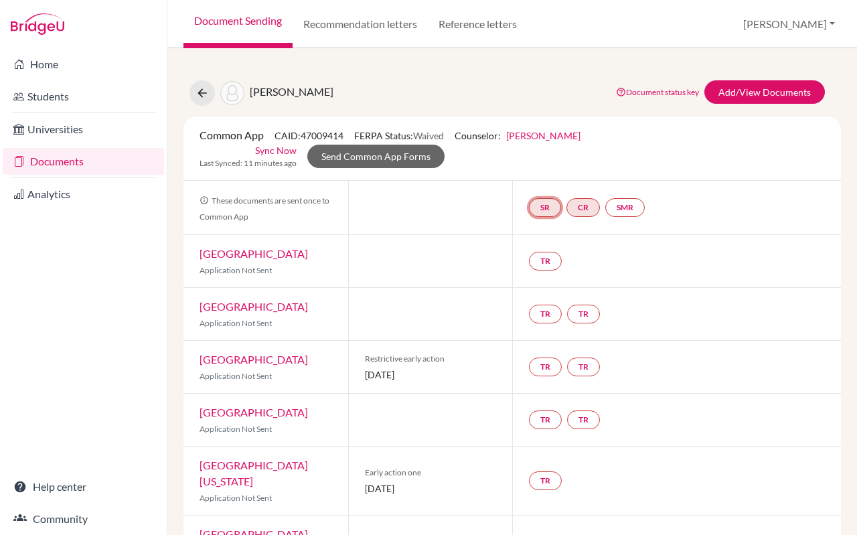
click at [546, 208] on link "SR" at bounding box center [545, 207] width 32 height 19
click at [538, 144] on h3 "School report" at bounding box center [544, 143] width 78 height 24
click at [745, 91] on link "Add/View Documents" at bounding box center [764, 91] width 120 height 23
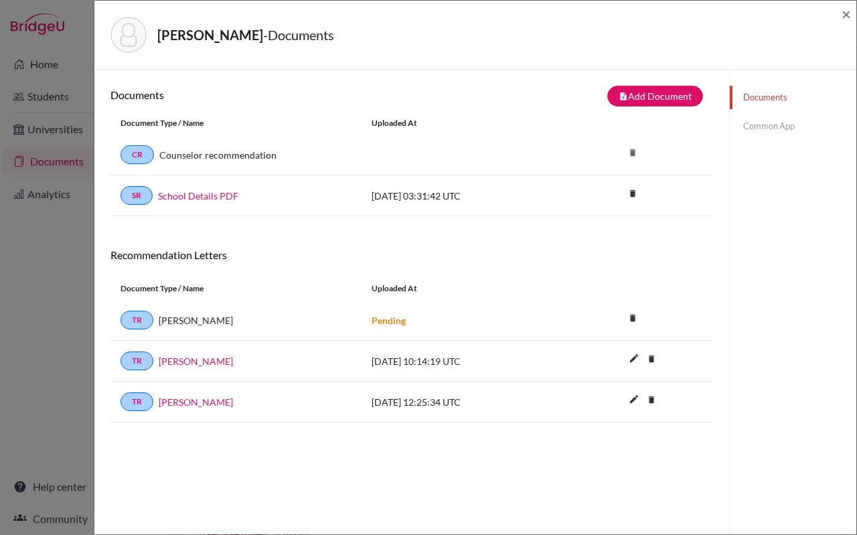
scroll to position [10, 0]
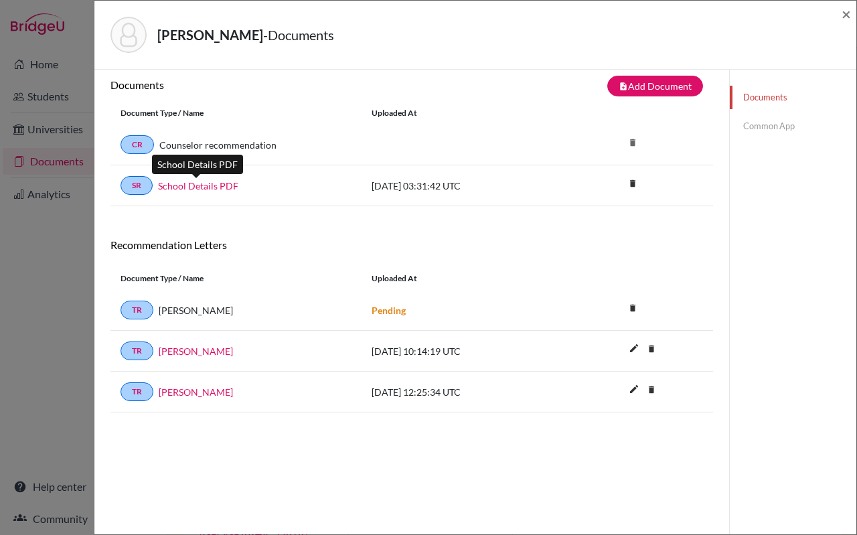
click at [193, 185] on link "School Details PDF" at bounding box center [198, 186] width 80 height 14
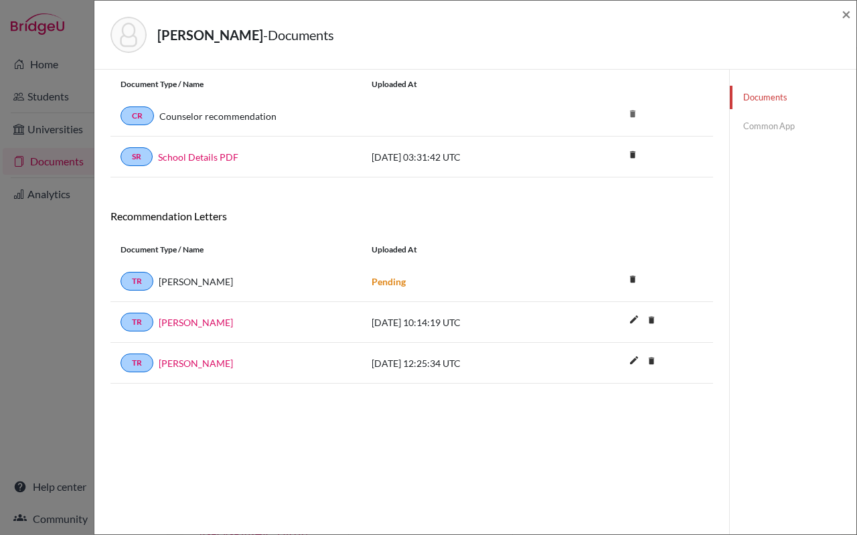
scroll to position [0, 0]
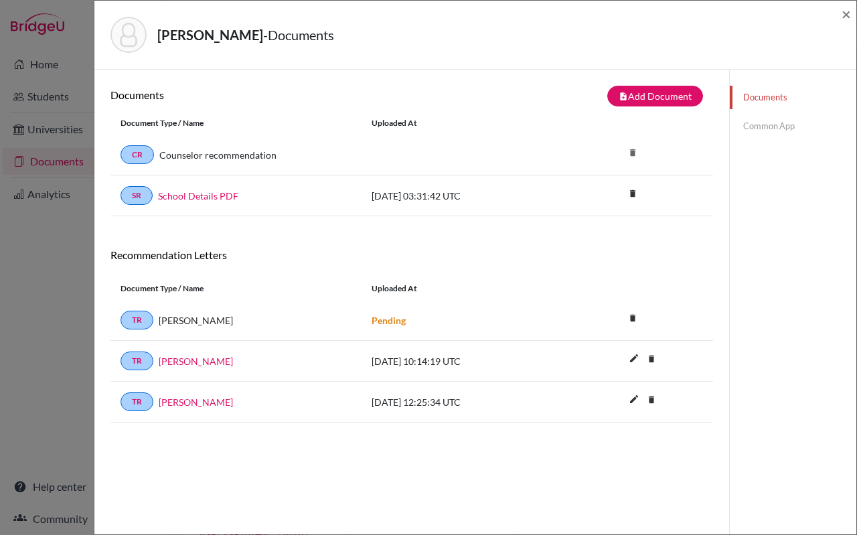
click at [762, 123] on link "Common App" at bounding box center [793, 125] width 127 height 23
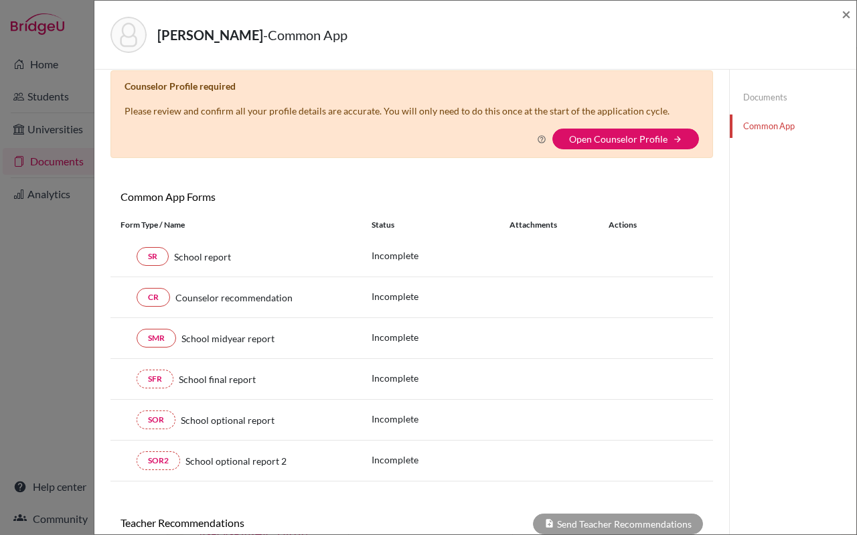
scroll to position [19, 0]
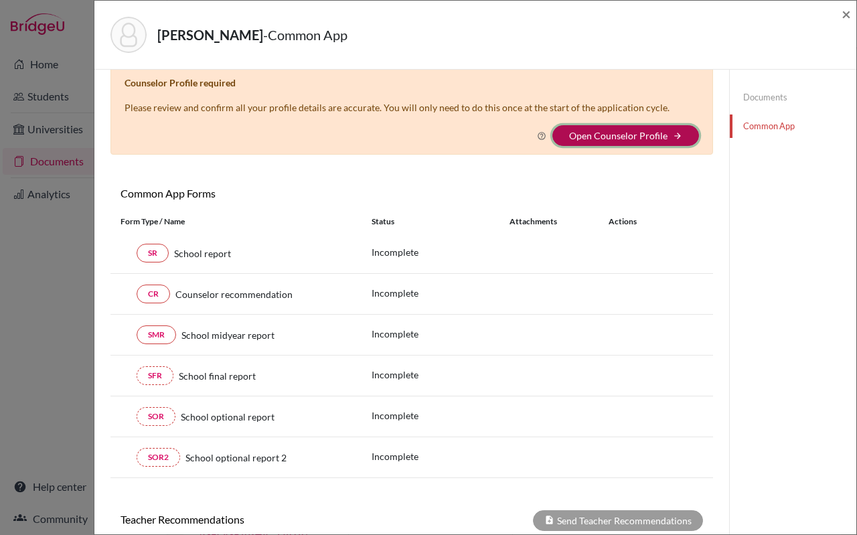
click at [611, 143] on button "Open Counselor Profile arrow_forward" at bounding box center [625, 135] width 147 height 21
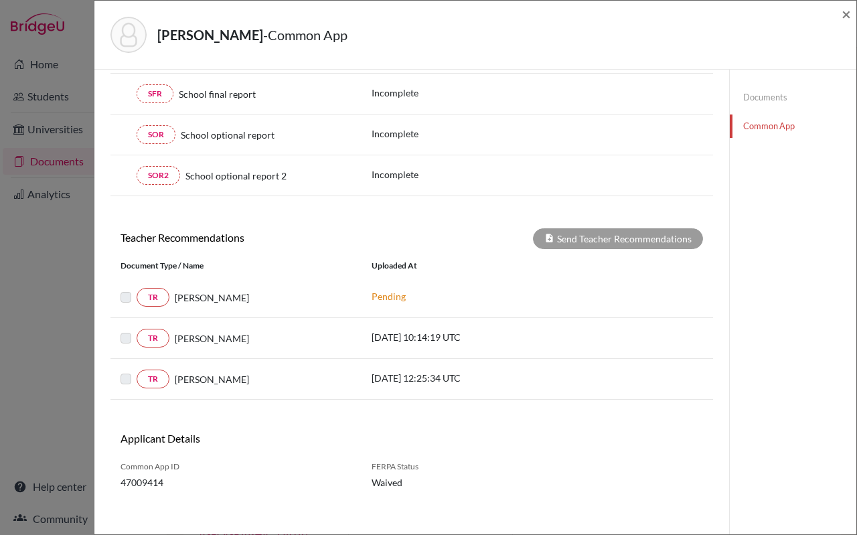
scroll to position [0, 0]
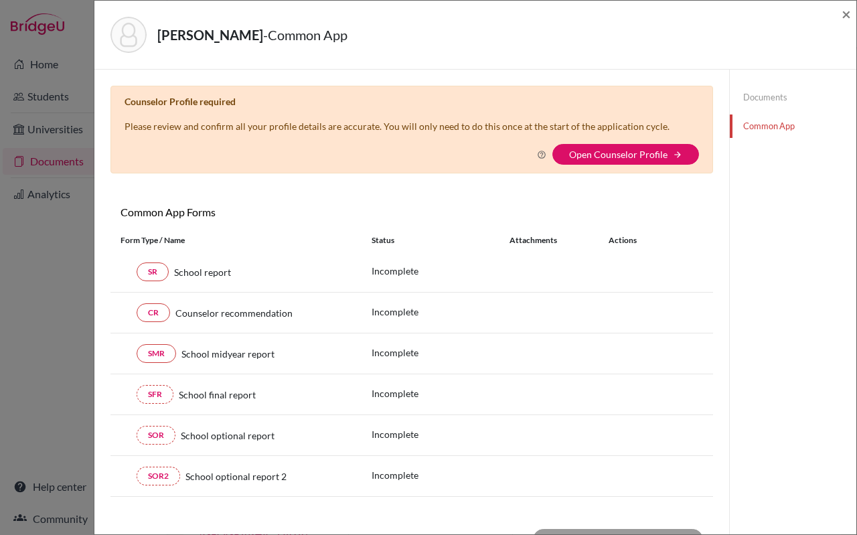
click at [22, 335] on div "Rath, Jaydeep - Common App × × Counselor Profile required Please review and con…" at bounding box center [428, 267] width 857 height 535
click at [843, 13] on span "×" at bounding box center [845, 13] width 9 height 19
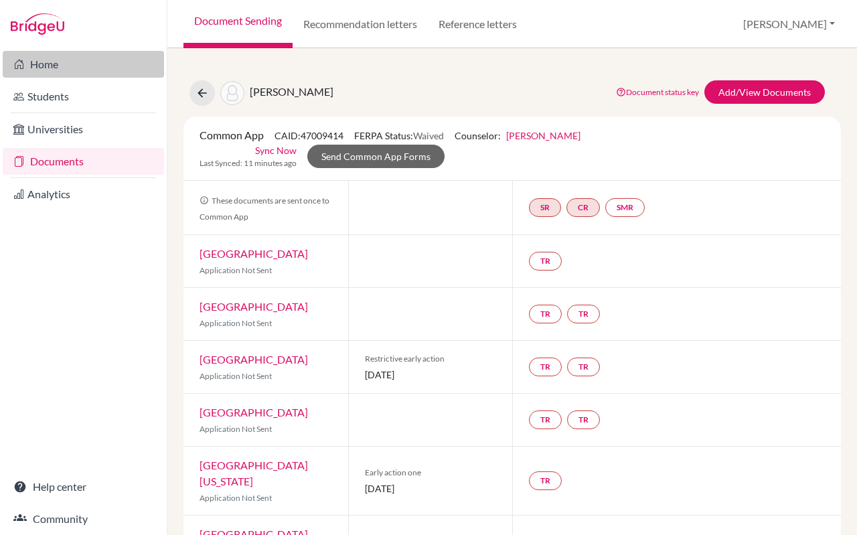
click at [53, 62] on link "Home" at bounding box center [83, 64] width 161 height 27
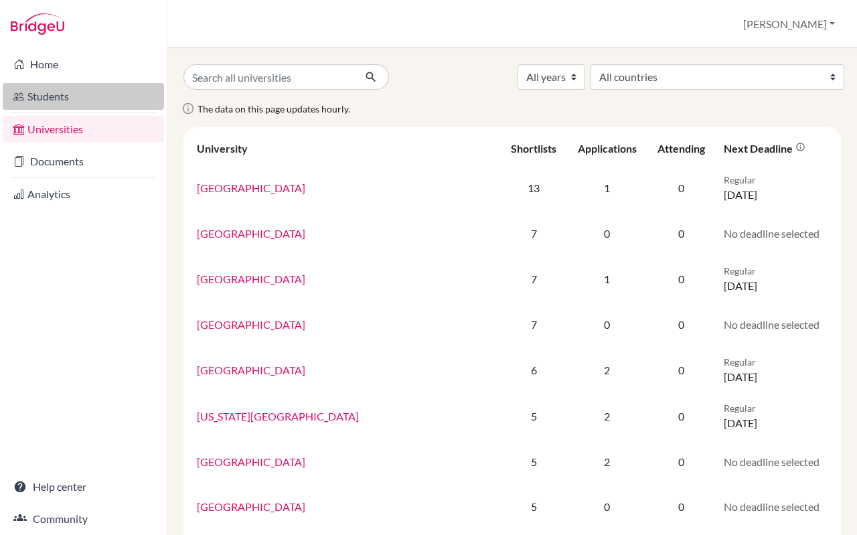
click at [84, 97] on link "Students" at bounding box center [83, 96] width 161 height 27
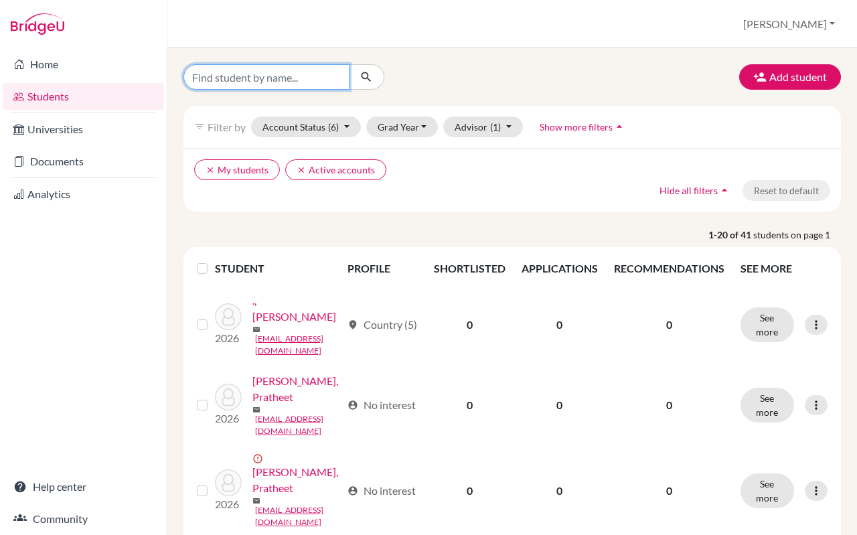
click at [306, 79] on input "Find student by name..." at bounding box center [266, 76] width 166 height 25
type input "jaydeep rath"
click at [368, 74] on icon "submit" at bounding box center [365, 76] width 13 height 13
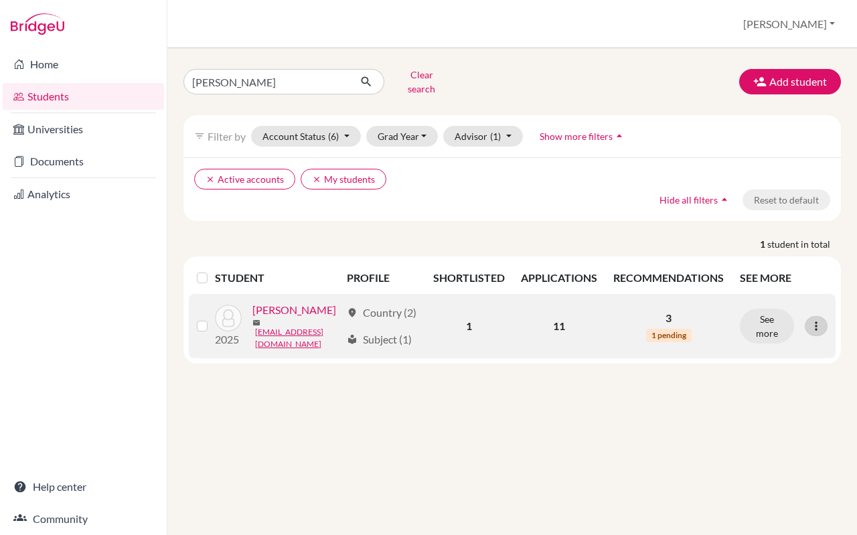
click at [813, 319] on icon at bounding box center [815, 325] width 13 height 13
click at [769, 312] on button "See more" at bounding box center [767, 326] width 54 height 35
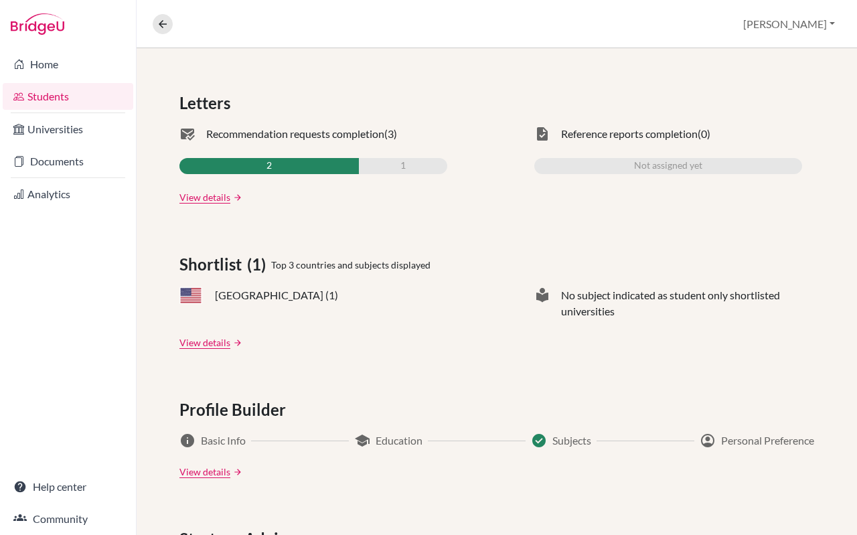
scroll to position [293, 0]
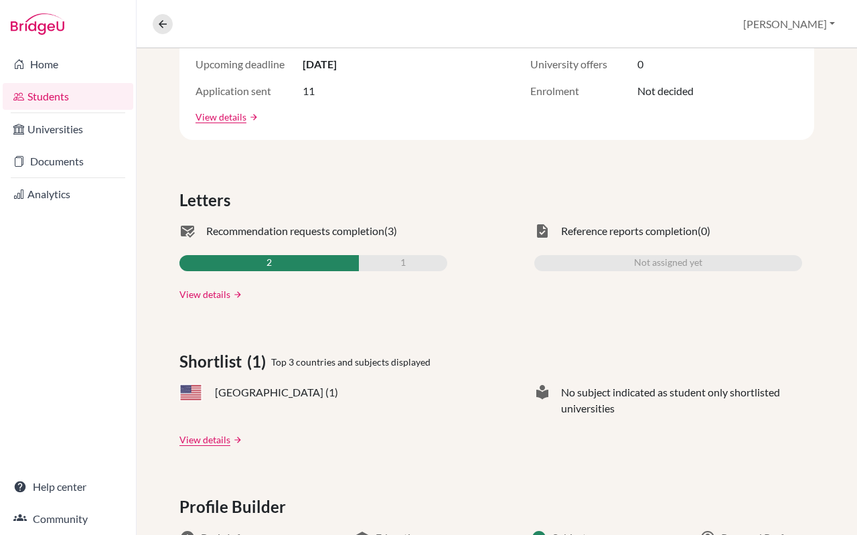
click at [208, 297] on link "View details" at bounding box center [204, 294] width 51 height 14
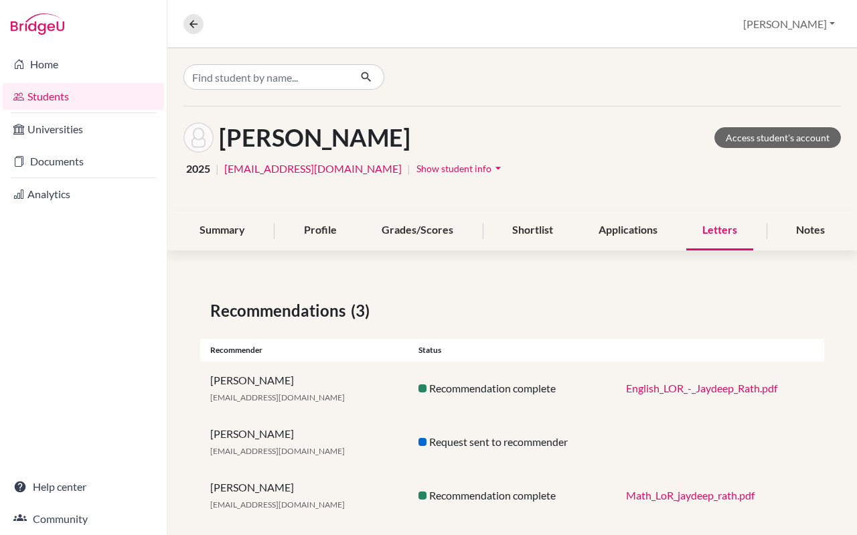
scroll to position [19, 0]
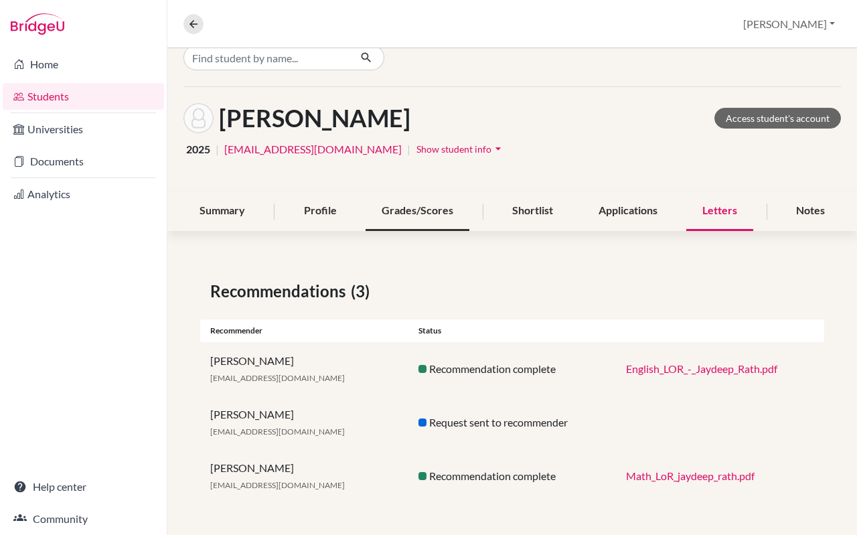
click at [393, 213] on div "Grades/Scores" at bounding box center [417, 210] width 104 height 39
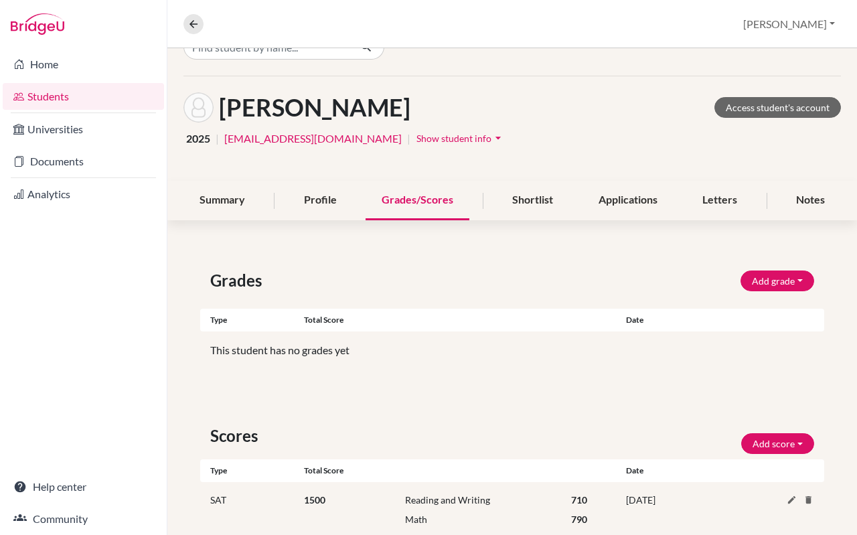
scroll to position [42, 0]
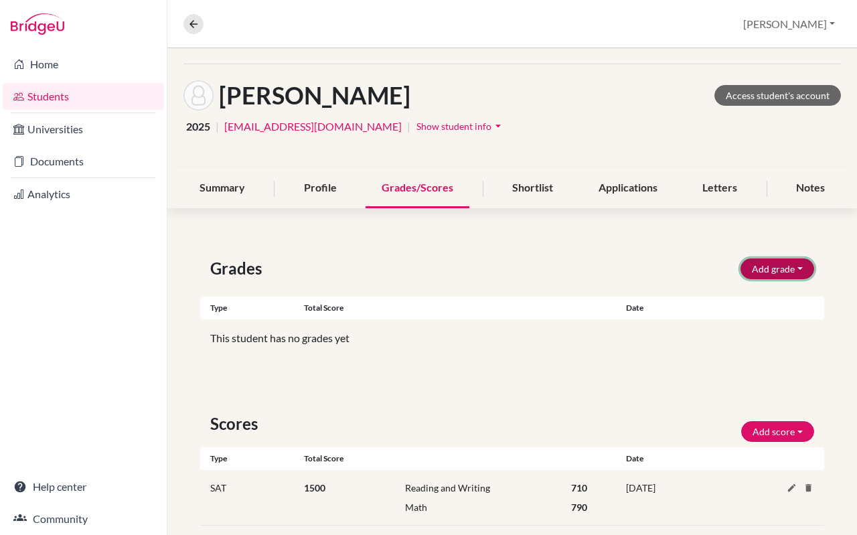
click at [766, 272] on button "Add grade" at bounding box center [777, 268] width 74 height 21
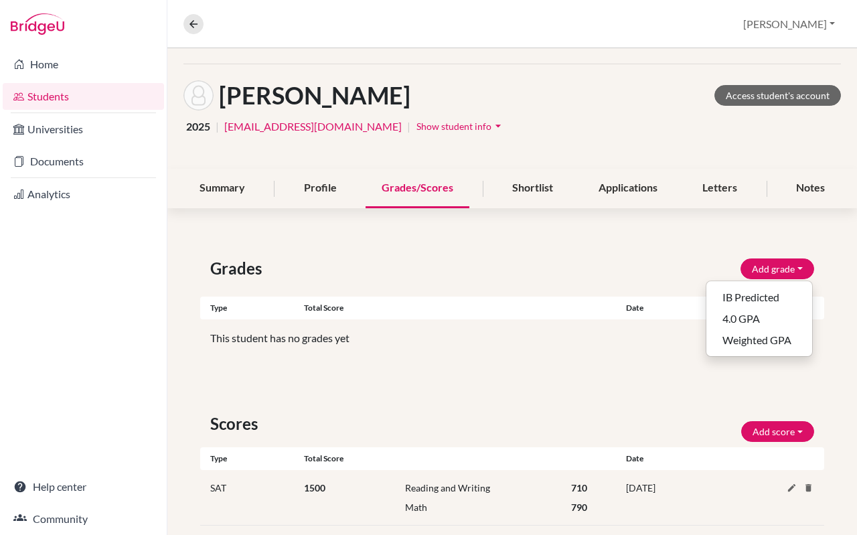
click at [572, 279] on div "Grades Add grade IB Predicted 4.0 GPA Weighted GPA" at bounding box center [512, 268] width 624 height 24
click at [61, 180] on li "Analytics" at bounding box center [83, 194] width 167 height 32
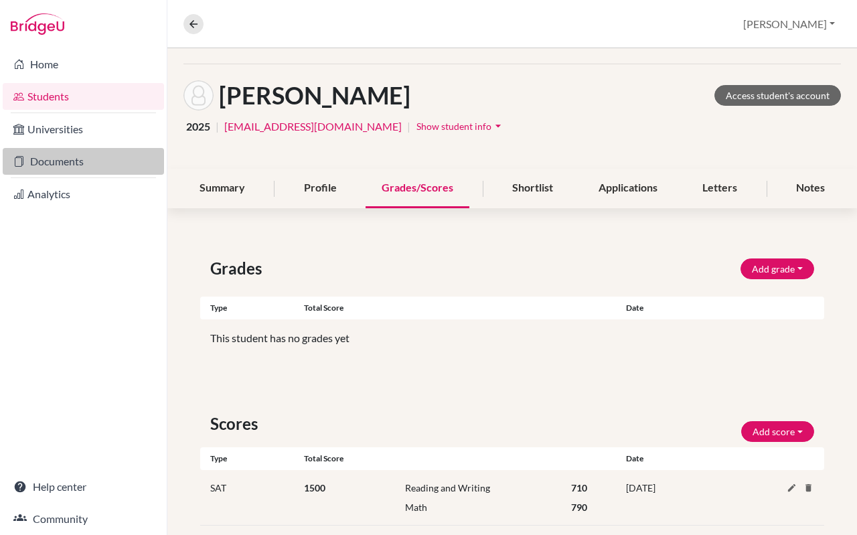
click at [66, 169] on link "Documents" at bounding box center [83, 161] width 161 height 27
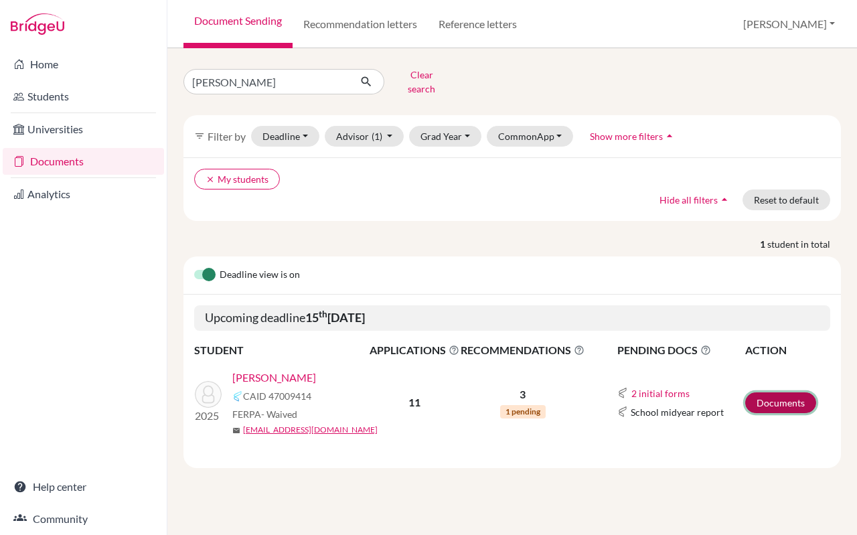
click at [769, 392] on link "Documents" at bounding box center [780, 402] width 71 height 21
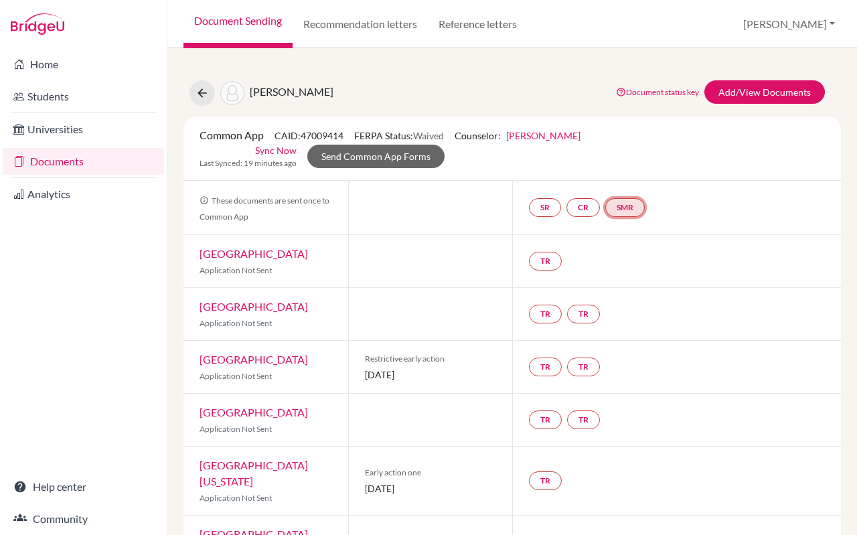
click at [625, 208] on link "SMR" at bounding box center [624, 207] width 39 height 19
click at [543, 166] on div "Common App CAID: 47009414 FERPA Status: Waived Counselor: [PERSON_NAME] First N…" at bounding box center [511, 148] width 645 height 42
click at [541, 208] on link "SR" at bounding box center [545, 207] width 32 height 19
click at [473, 163] on div "Common App CAID: 47009414 FERPA Status: Waived Counselor: [PERSON_NAME] First N…" at bounding box center [511, 148] width 645 height 42
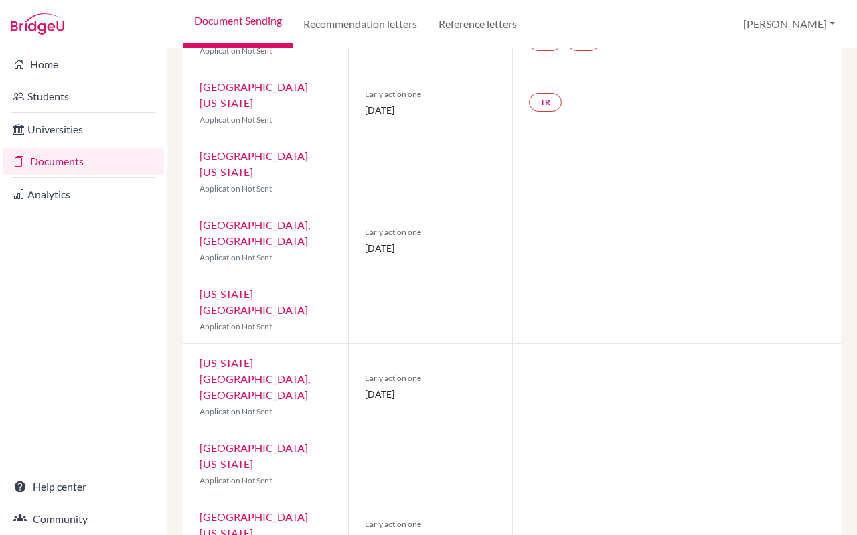
scroll to position [394, 0]
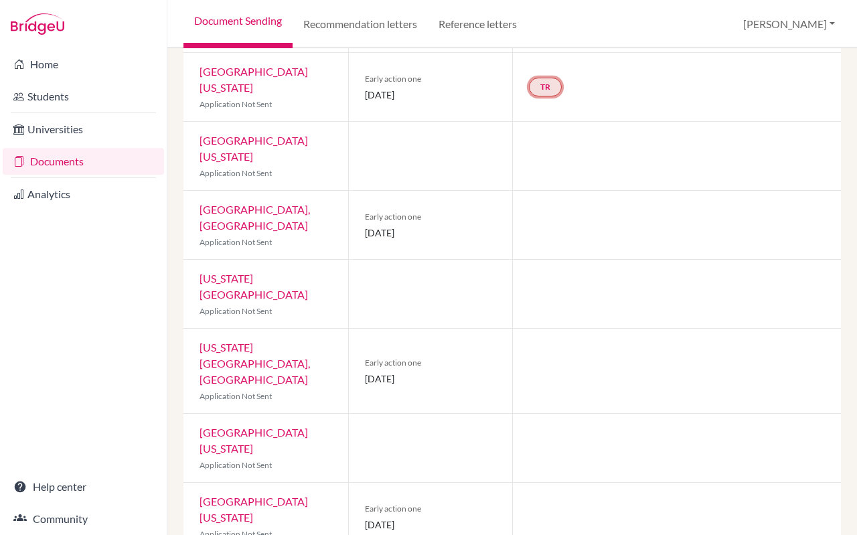
click at [551, 79] on link "TR" at bounding box center [545, 87] width 33 height 19
click at [419, 151] on div at bounding box center [430, 156] width 165 height 68
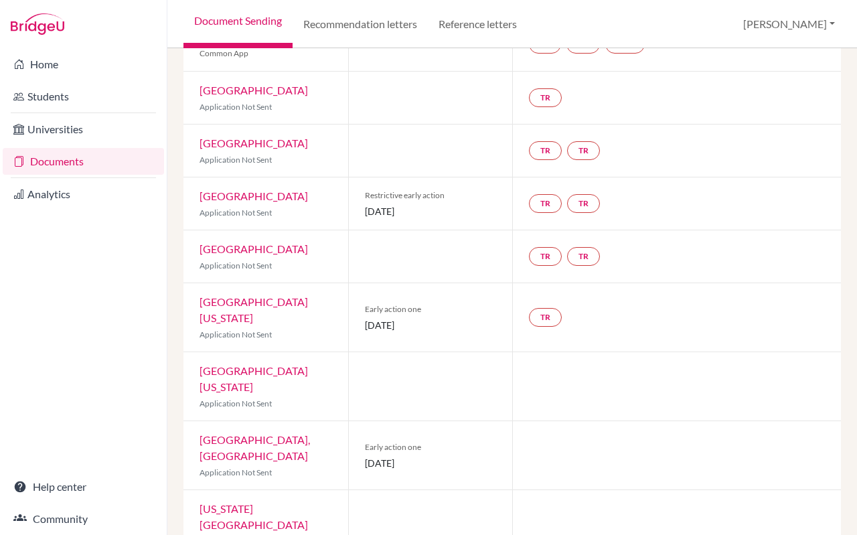
scroll to position [0, 0]
